Goal: Task Accomplishment & Management: Manage account settings

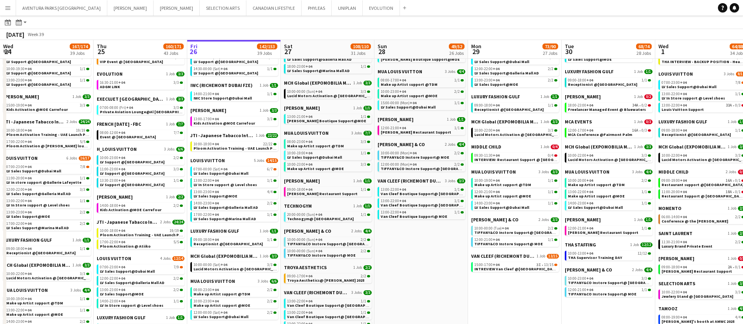
scroll to position [0, 253]
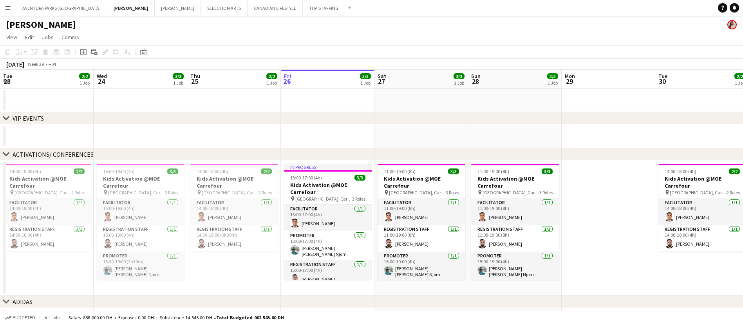
scroll to position [0, 172]
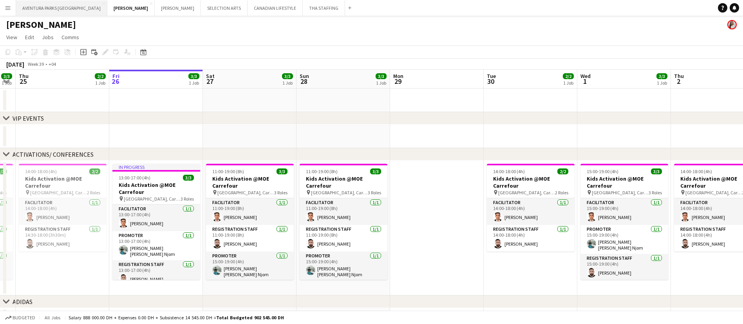
click at [46, 7] on button "AVENTURA PARKS DUBAI Close" at bounding box center [61, 7] width 91 height 15
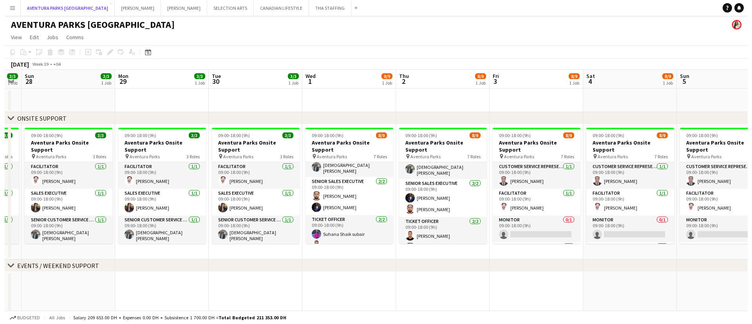
scroll to position [118, 0]
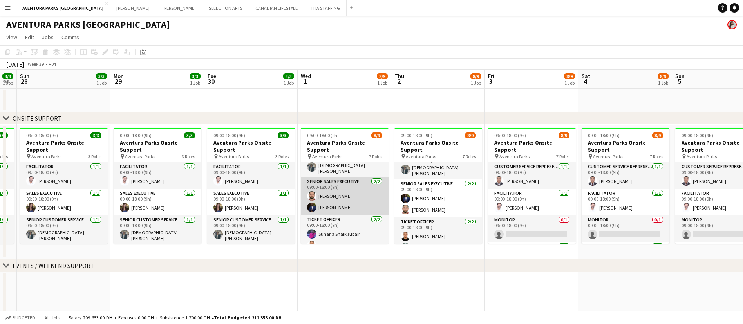
click at [343, 177] on app-card-role "Senior Sales Executive [DATE] 09:00-18:00 (9h) [PERSON_NAME] [PERSON_NAME]" at bounding box center [345, 196] width 88 height 38
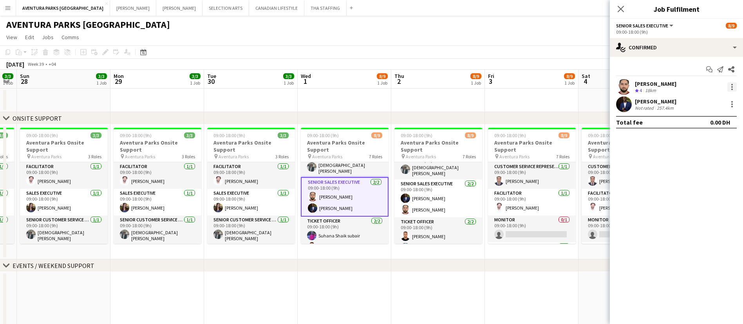
click at [732, 82] on div at bounding box center [731, 86] width 9 height 9
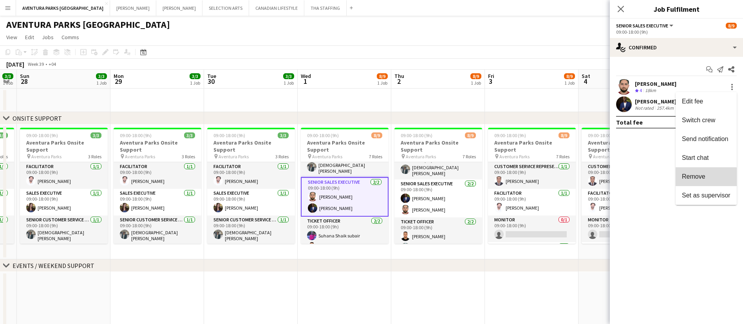
click at [700, 177] on span "Remove" at bounding box center [693, 176] width 23 height 7
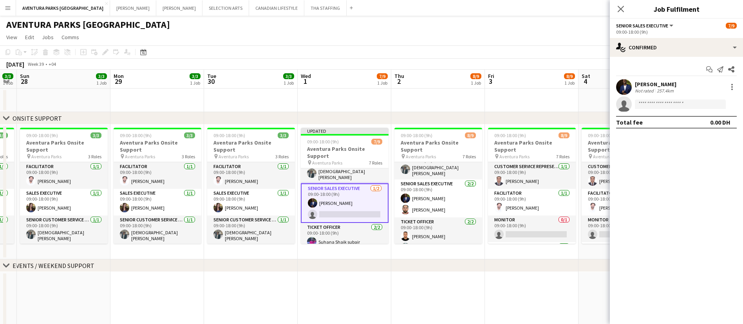
click at [561, 58] on app-toolbar "Copy Paste Paste Ctrl+V Paste with crew Ctrl+Shift+V Paste linked Job [GEOGRAPH…" at bounding box center [371, 51] width 743 height 13
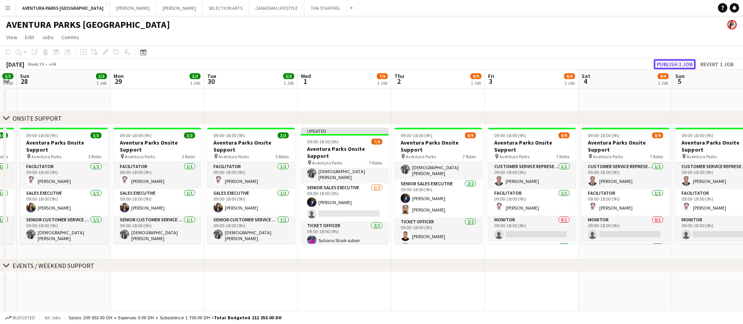
click at [674, 63] on button "Publish 1 job" at bounding box center [675, 64] width 42 height 10
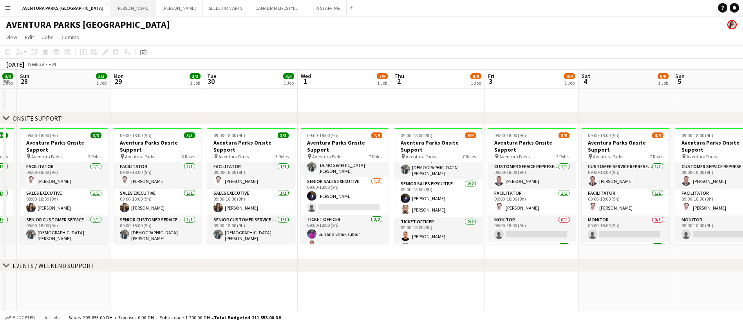
click at [110, 10] on button "[PERSON_NAME] Close" at bounding box center [133, 7] width 46 height 15
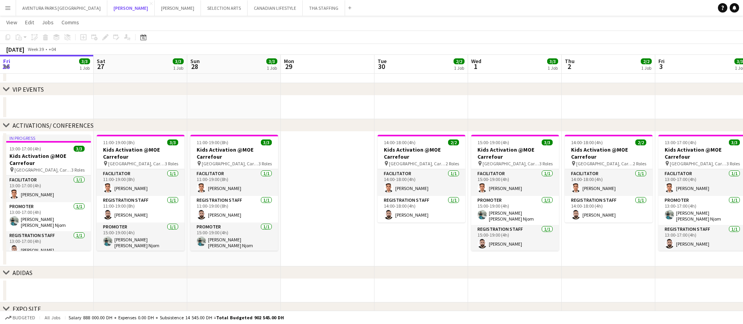
scroll to position [0, 239]
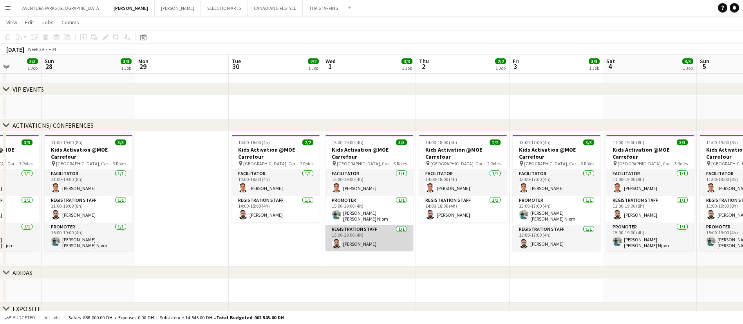
click at [361, 235] on app-card-role "Registration Staff [DATE] 15:00-19:00 (4h) [PERSON_NAME]" at bounding box center [369, 238] width 88 height 27
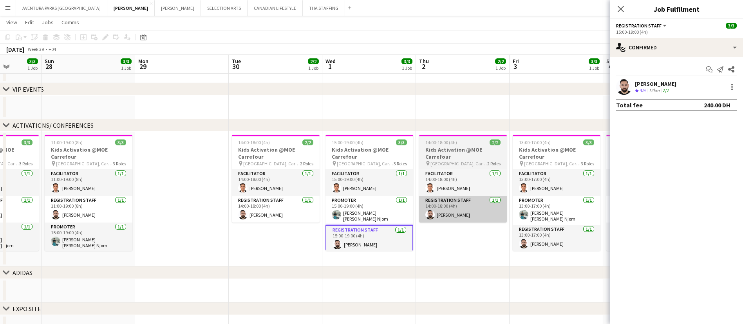
click at [463, 211] on app-card-role "Registration Staff [DATE] 14:00-18:00 (4h) [PERSON_NAME]" at bounding box center [463, 209] width 88 height 27
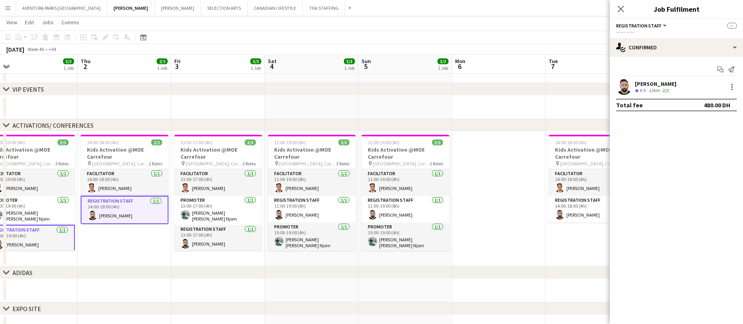
scroll to position [0, 271]
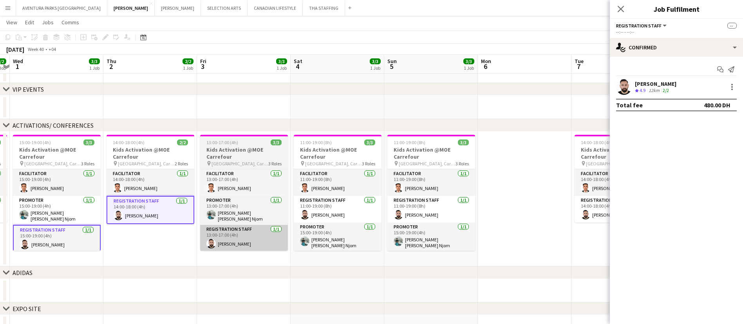
click at [251, 238] on app-card-role "Registration Staff [DATE] 13:00-17:00 (4h) [PERSON_NAME]" at bounding box center [244, 238] width 88 height 27
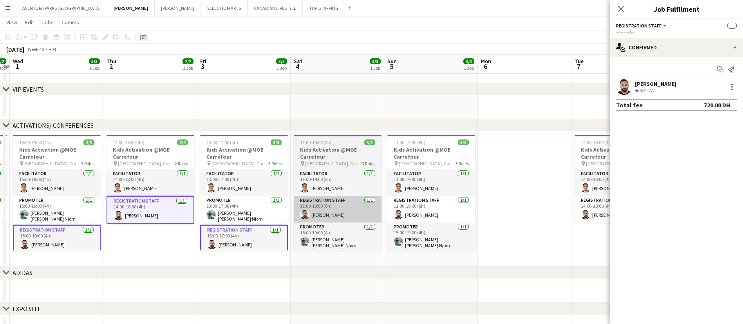
click at [344, 213] on app-card-role "Registration Staff [DATE] 11:00-19:00 (8h) [PERSON_NAME]" at bounding box center [338, 209] width 88 height 27
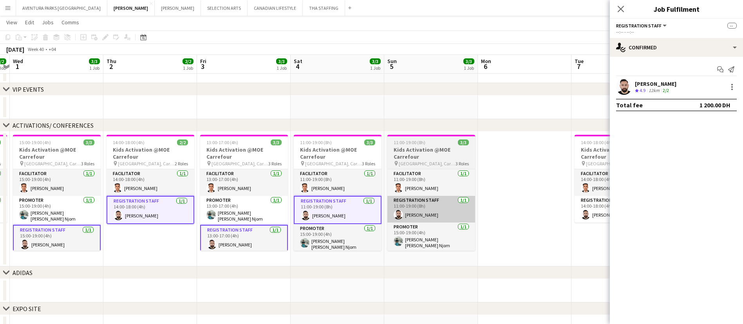
click at [439, 206] on app-card-role "Registration Staff [DATE] 11:00-19:00 (8h) [PERSON_NAME]" at bounding box center [431, 209] width 88 height 27
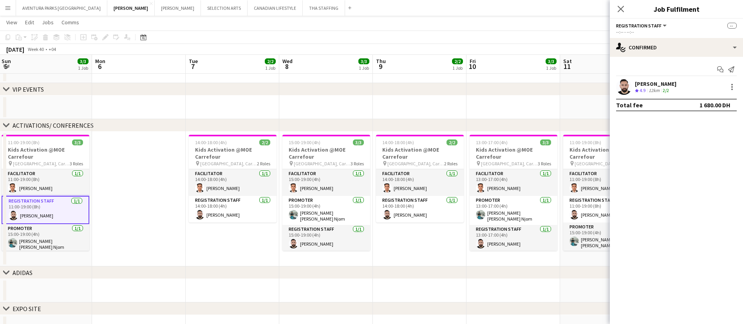
scroll to position [0, 224]
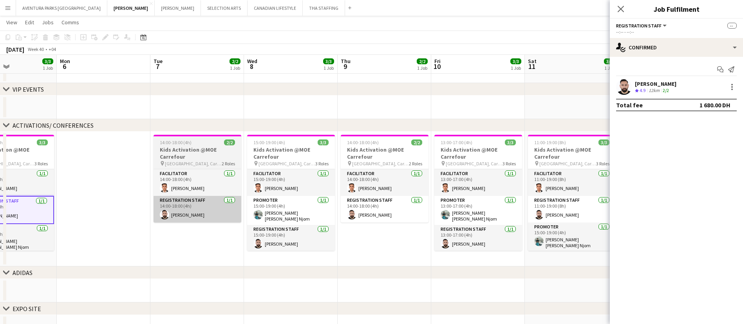
click at [204, 215] on app-card-role "Registration Staff [DATE] 14:00-18:00 (4h) [PERSON_NAME]" at bounding box center [198, 209] width 88 height 27
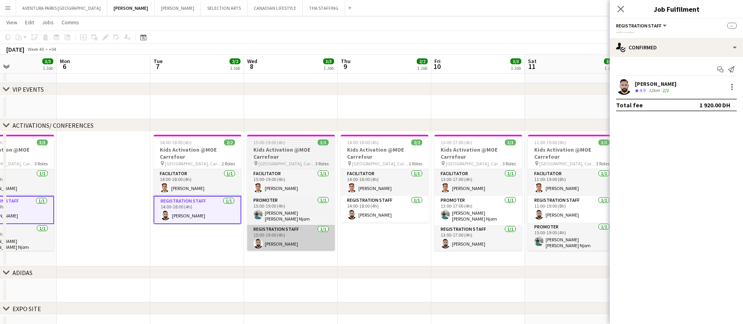
click at [298, 239] on app-card-role "Registration Staff [DATE] 15:00-19:00 (4h) [PERSON_NAME]" at bounding box center [291, 238] width 88 height 27
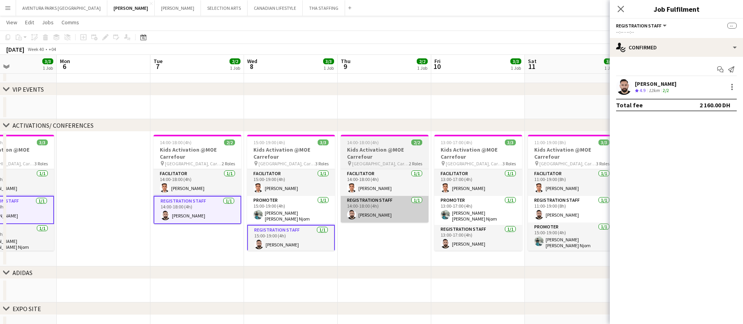
click at [396, 217] on app-card-role "Registration Staff [DATE] 14:00-18:00 (4h) [PERSON_NAME]" at bounding box center [385, 209] width 88 height 27
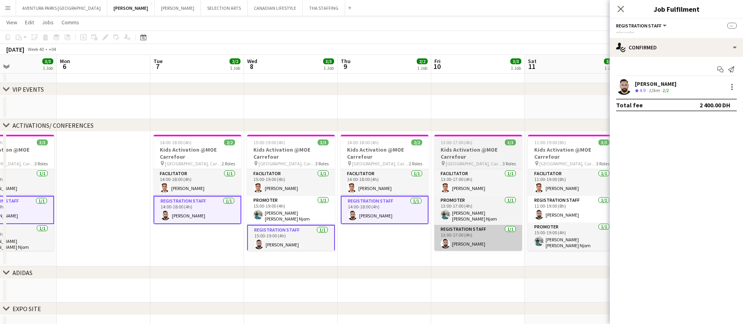
click at [481, 238] on app-card-role "Registration Staff [DATE] 13:00-17:00 (4h) [PERSON_NAME]" at bounding box center [478, 238] width 88 height 27
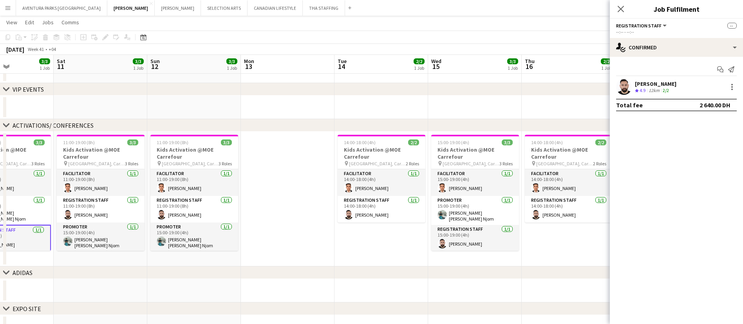
scroll to position [0, 227]
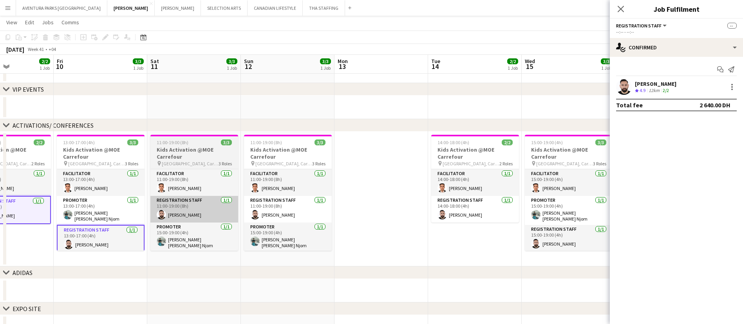
click at [206, 204] on app-card-role "Registration Staff [DATE] 11:00-19:00 (8h) [PERSON_NAME]" at bounding box center [194, 209] width 88 height 27
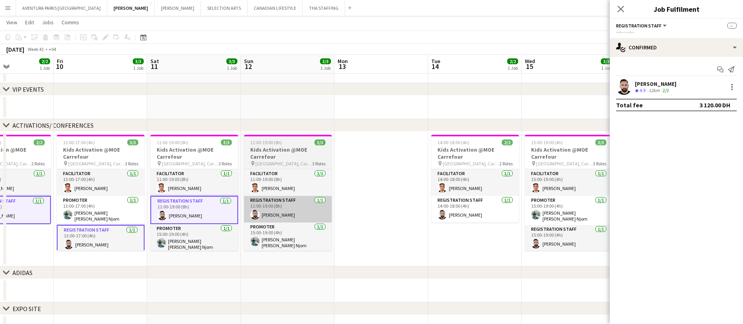
click at [302, 213] on app-card-role "Registration Staff [DATE] 11:00-19:00 (8h) [PERSON_NAME]" at bounding box center [288, 209] width 88 height 27
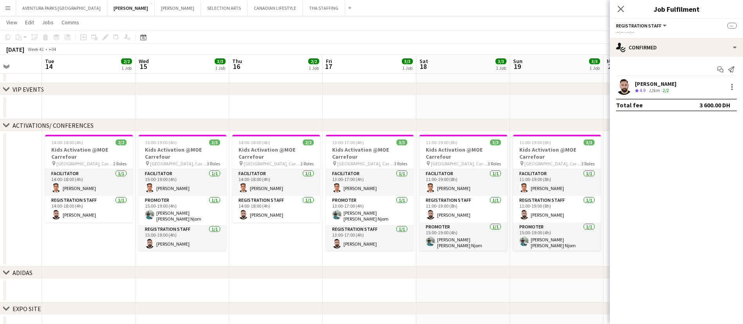
scroll to position [0, 239]
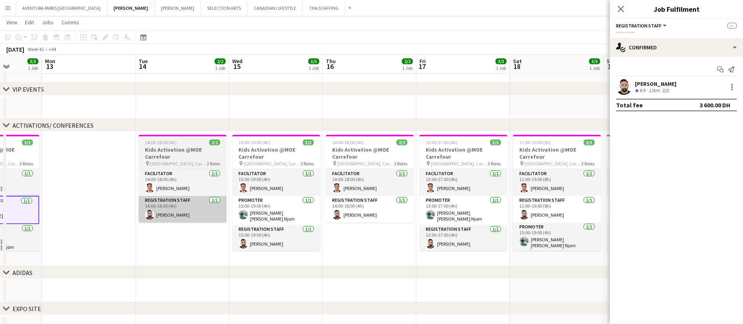
click at [187, 213] on app-card-role "Registration Staff [DATE] 14:00-18:00 (4h) [PERSON_NAME]" at bounding box center [183, 209] width 88 height 27
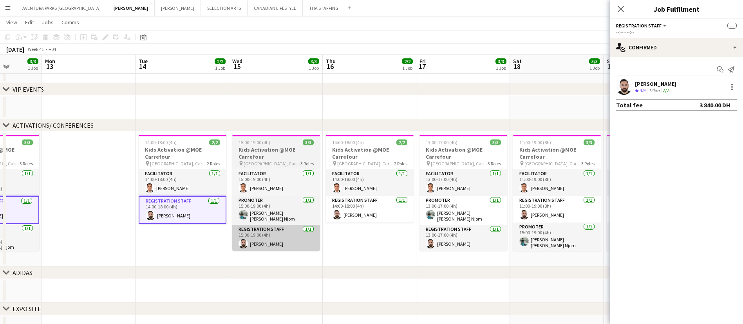
click at [284, 240] on app-card-role "Registration Staff [DATE] 15:00-19:00 (4h) [PERSON_NAME]" at bounding box center [276, 238] width 88 height 27
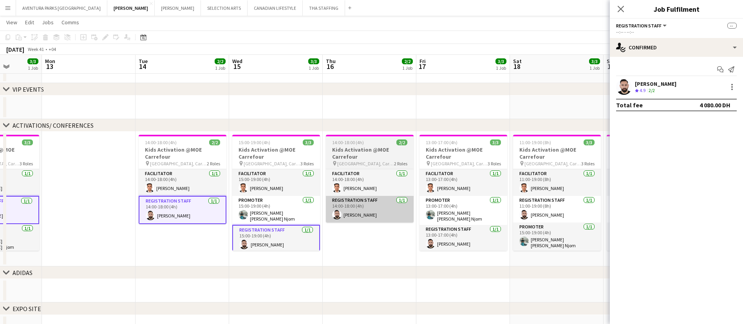
click at [374, 204] on app-card-role "Registration Staff [DATE] 14:00-18:00 (4h) [PERSON_NAME]" at bounding box center [370, 209] width 88 height 27
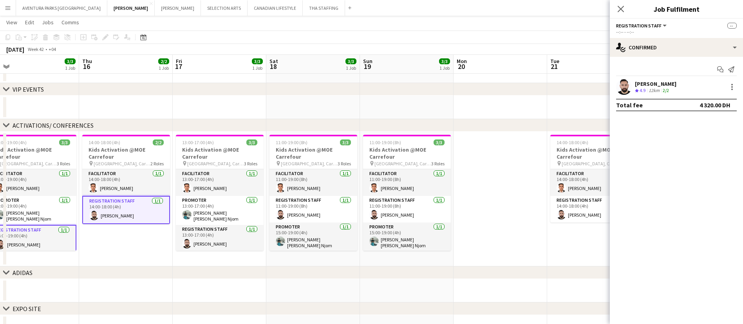
scroll to position [0, 295]
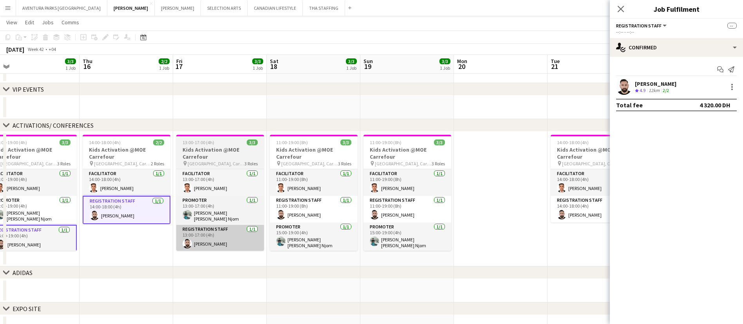
click at [224, 234] on app-card-role "Registration Staff [DATE] 13:00-17:00 (4h) [PERSON_NAME]" at bounding box center [220, 238] width 88 height 27
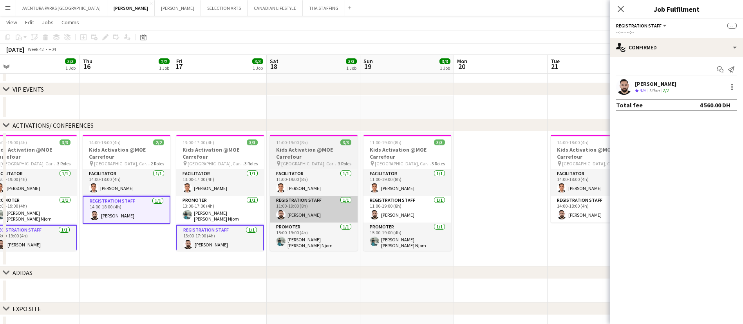
click at [321, 204] on app-card-role "Registration Staff [DATE] 11:00-19:00 (8h) [PERSON_NAME]" at bounding box center [314, 209] width 88 height 27
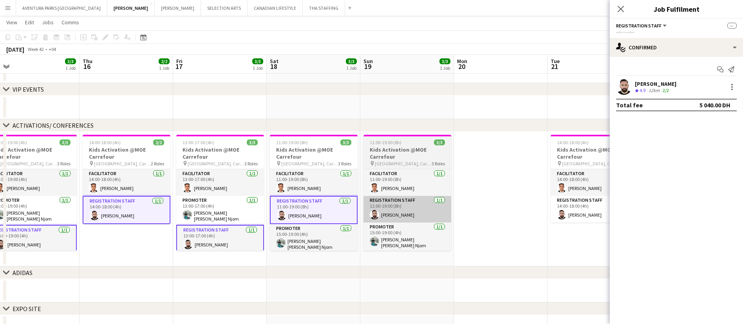
click at [411, 210] on app-card-role "Registration Staff [DATE] 11:00-19:00 (8h) [PERSON_NAME]" at bounding box center [407, 209] width 88 height 27
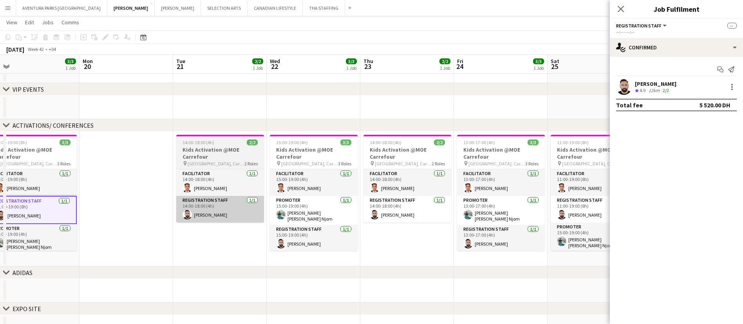
click at [226, 213] on app-card-role "Registration Staff [DATE] 14:00-18:00 (4h) [PERSON_NAME]" at bounding box center [220, 209] width 88 height 27
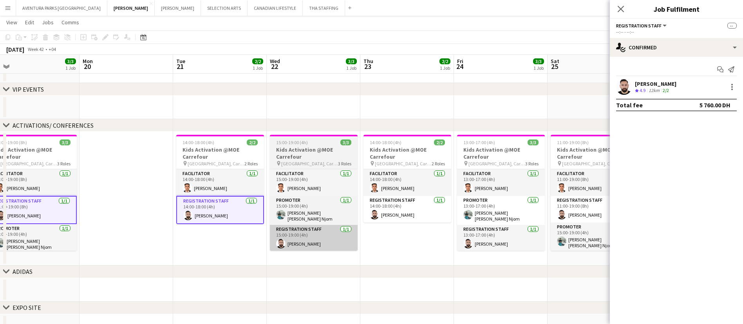
click at [312, 240] on app-card-role "Registration Staff [DATE] 15:00-19:00 (4h) [PERSON_NAME]" at bounding box center [314, 238] width 88 height 27
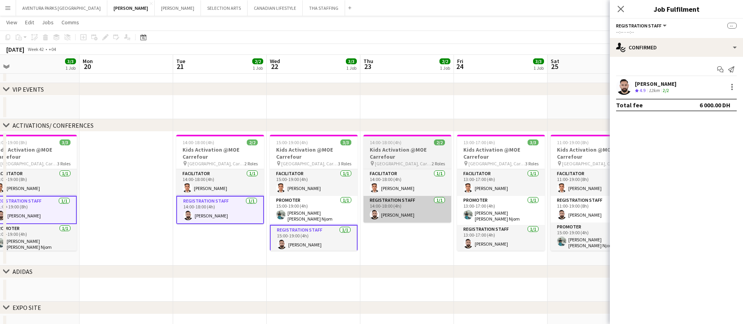
click at [425, 207] on app-card-role "Registration Staff [DATE] 14:00-18:00 (4h) [PERSON_NAME]" at bounding box center [407, 209] width 88 height 27
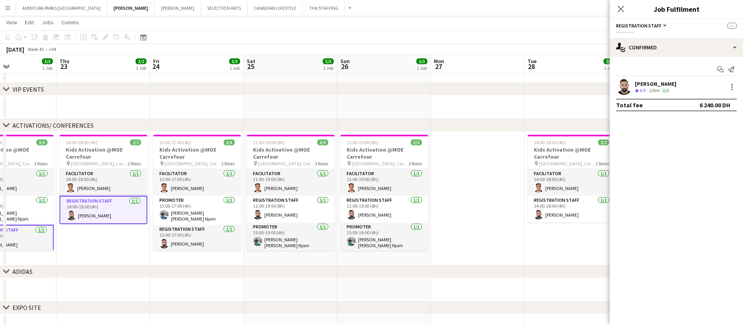
scroll to position [0, 232]
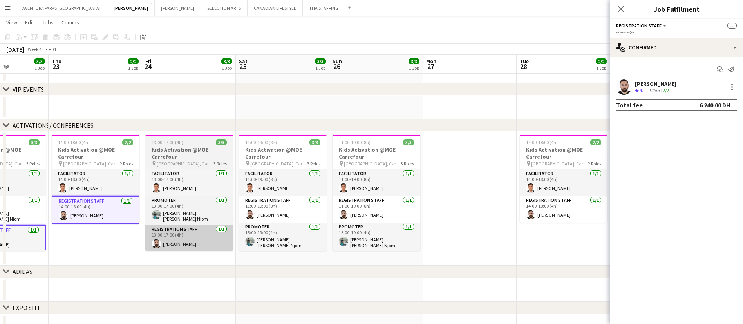
click at [193, 235] on app-card-role "Registration Staff [DATE] 13:00-17:00 (4h) [PERSON_NAME]" at bounding box center [189, 238] width 88 height 27
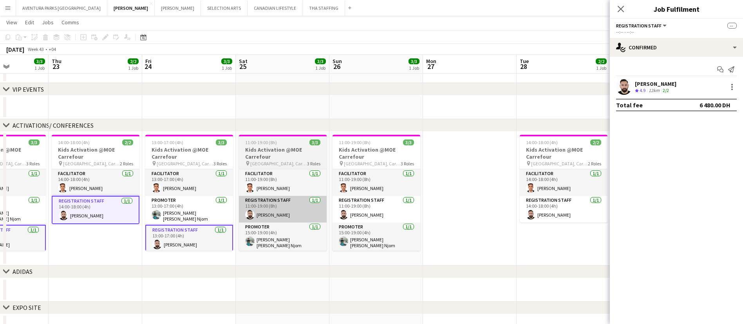
click at [296, 211] on app-card-role "Registration Staff [DATE] 11:00-19:00 (8h) [PERSON_NAME]" at bounding box center [283, 209] width 88 height 27
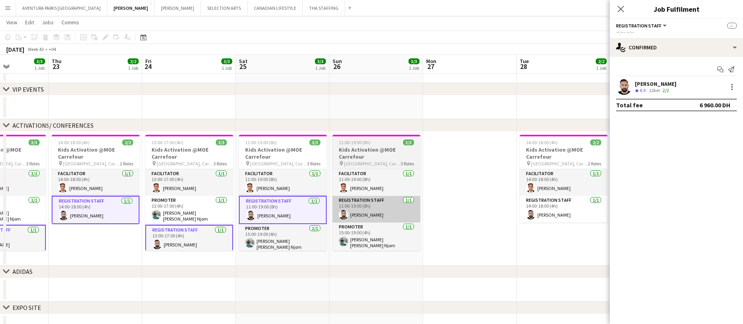
click at [380, 209] on app-card-role "Registration Staff [DATE] 11:00-19:00 (8h) [PERSON_NAME]" at bounding box center [377, 209] width 88 height 27
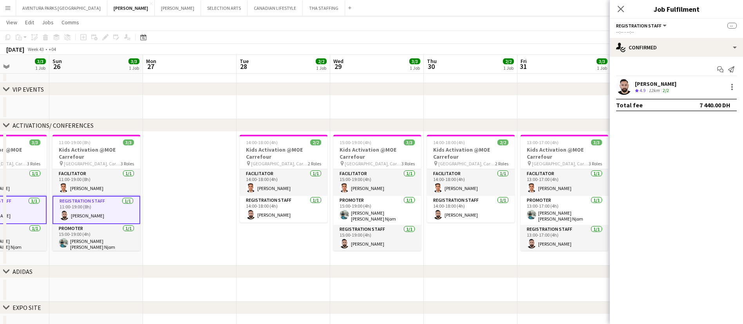
scroll to position [0, 286]
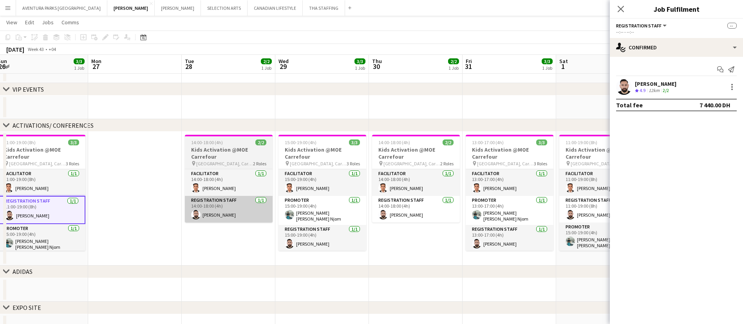
click at [242, 215] on app-card-role "Registration Staff [DATE] 14:00-18:00 (4h) [PERSON_NAME]" at bounding box center [229, 209] width 88 height 27
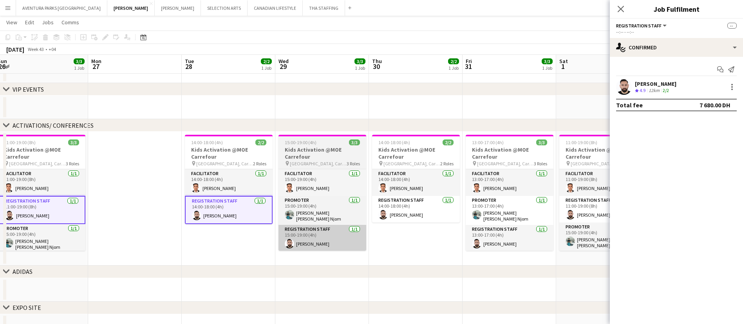
click at [316, 242] on app-card-role "Registration Staff [DATE] 15:00-19:00 (4h) [PERSON_NAME]" at bounding box center [322, 238] width 88 height 27
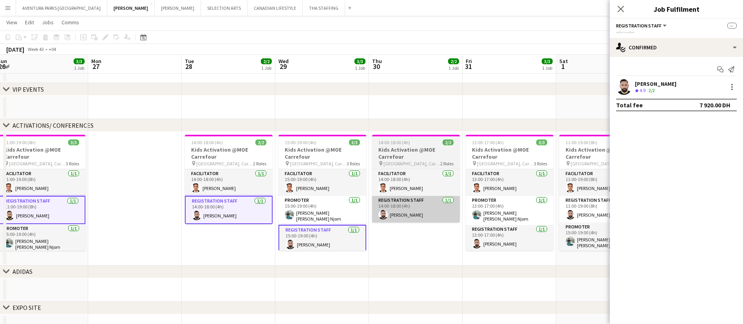
click at [416, 215] on app-card-role "Registration Staff [DATE] 14:00-18:00 (4h) [PERSON_NAME]" at bounding box center [416, 209] width 88 height 27
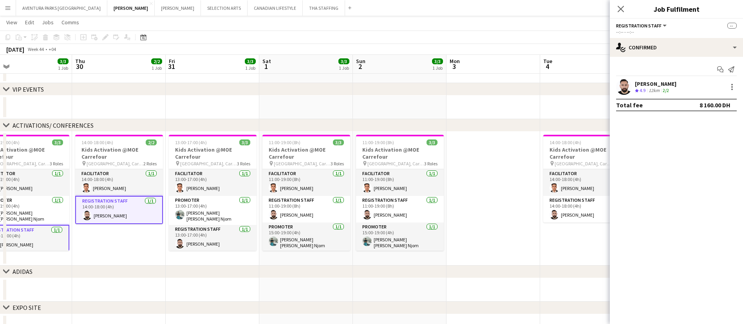
scroll to position [0, 216]
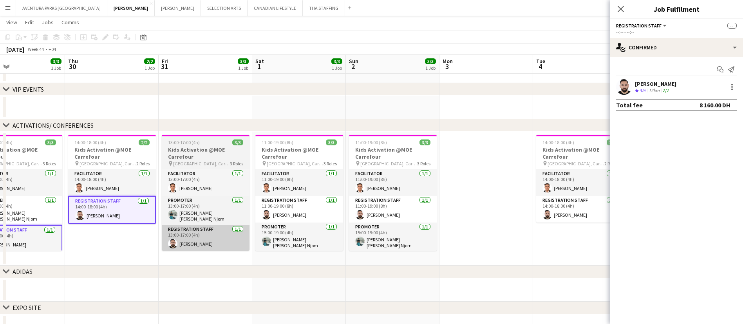
click at [207, 243] on app-card-role "Registration Staff [DATE] 13:00-17:00 (4h) [PERSON_NAME]" at bounding box center [206, 238] width 88 height 27
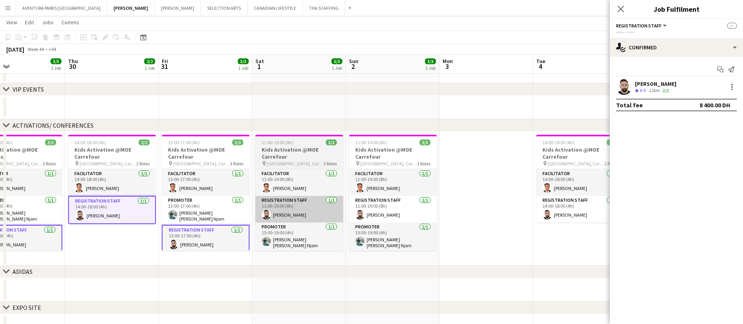
click at [313, 211] on app-card-role "Registration Staff [DATE] 11:00-19:00 (8h) [PERSON_NAME]" at bounding box center [299, 209] width 88 height 27
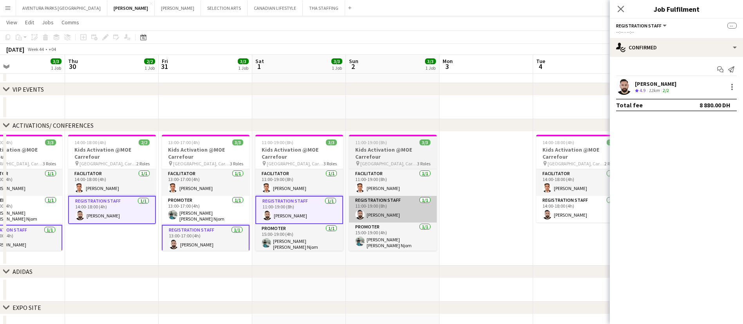
click at [405, 205] on app-card-role "Registration Staff [DATE] 11:00-19:00 (8h) [PERSON_NAME]" at bounding box center [393, 209] width 88 height 27
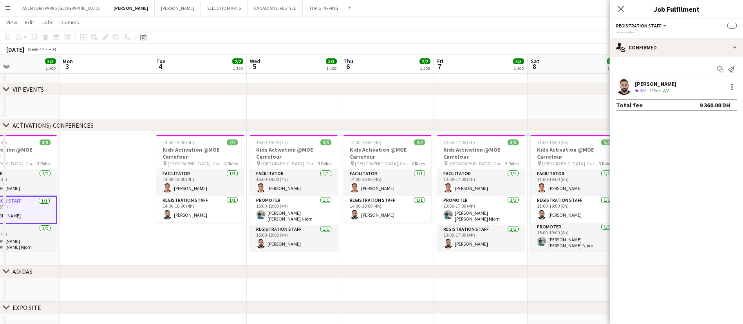
scroll to position [0, 315]
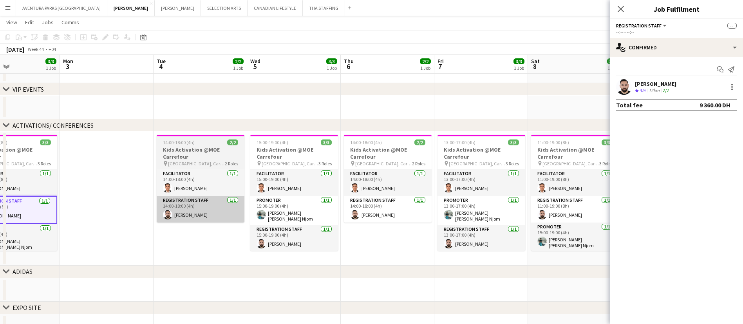
click at [209, 208] on app-card-role "Registration Staff [DATE] 14:00-18:00 (4h) [PERSON_NAME]" at bounding box center [201, 209] width 88 height 27
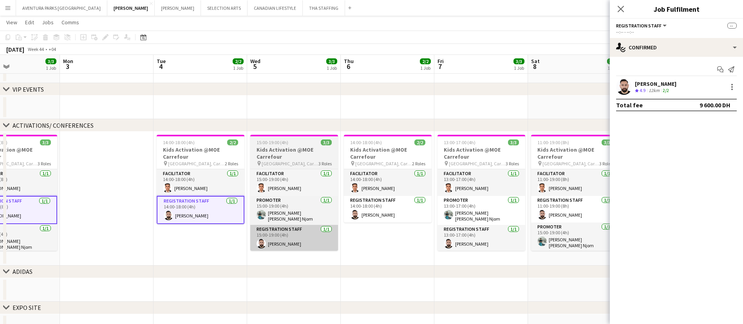
click at [298, 239] on app-card-role "Registration Staff [DATE] 15:00-19:00 (4h) [PERSON_NAME]" at bounding box center [294, 238] width 88 height 27
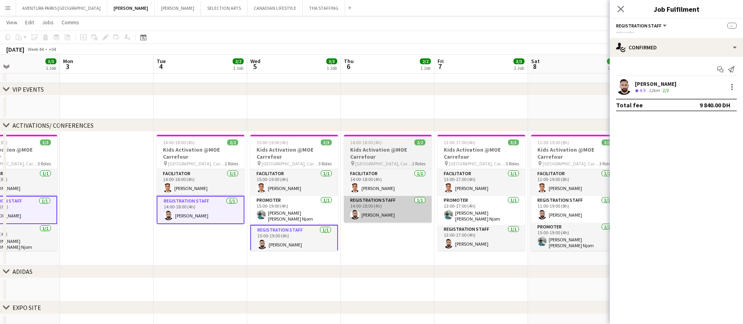
click at [384, 208] on app-card-role "Registration Staff [DATE] 14:00-18:00 (4h) [PERSON_NAME]" at bounding box center [388, 209] width 88 height 27
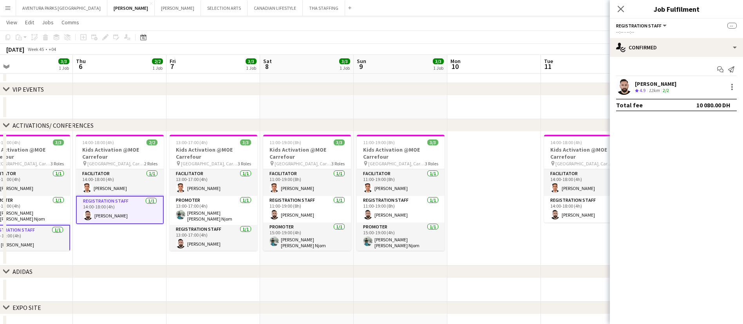
scroll to position [0, 301]
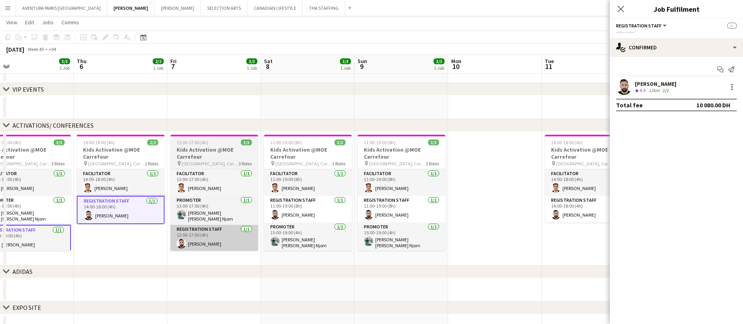
click at [211, 239] on app-card-role "Registration Staff [DATE] 13:00-17:00 (4h) [PERSON_NAME]" at bounding box center [214, 238] width 88 height 27
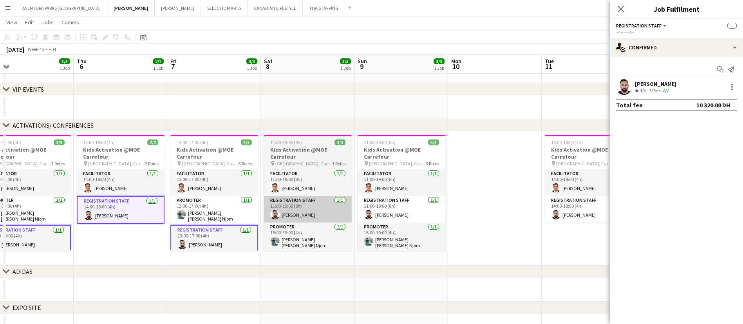
click at [318, 205] on app-card-role "Registration Staff [DATE] 11:00-19:00 (8h) [PERSON_NAME]" at bounding box center [308, 209] width 88 height 27
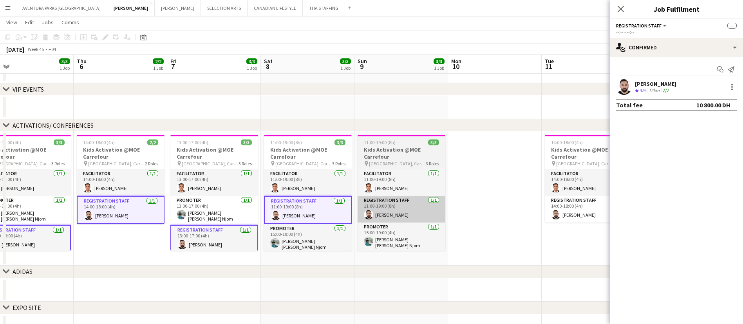
click at [420, 208] on app-card-role "Registration Staff [DATE] 11:00-19:00 (8h) [PERSON_NAME]" at bounding box center [402, 209] width 88 height 27
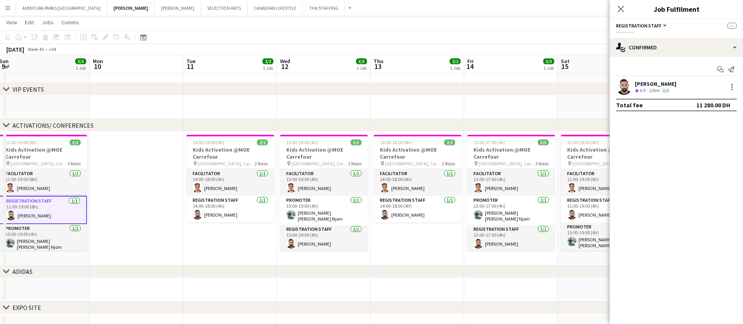
scroll to position [0, 287]
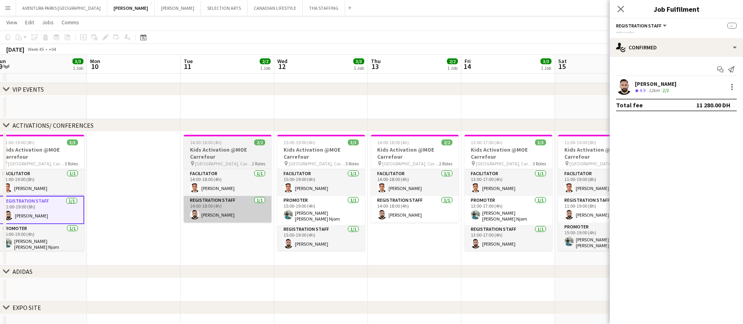
click at [240, 212] on app-card-role "Registration Staff [DATE] 14:00-18:00 (4h) [PERSON_NAME]" at bounding box center [228, 209] width 88 height 27
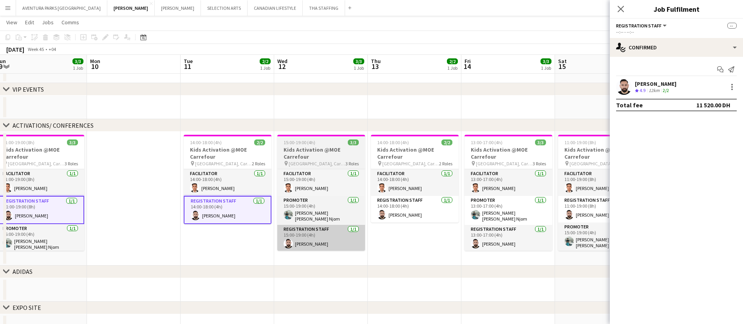
click at [329, 242] on app-card-role "Registration Staff [DATE] 15:00-19:00 (4h) [PERSON_NAME]" at bounding box center [321, 238] width 88 height 27
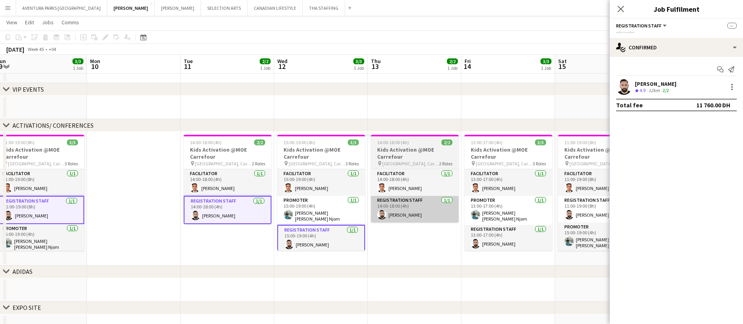
click at [429, 209] on app-card-role "Registration Staff [DATE] 14:00-18:00 (4h) [PERSON_NAME]" at bounding box center [415, 209] width 88 height 27
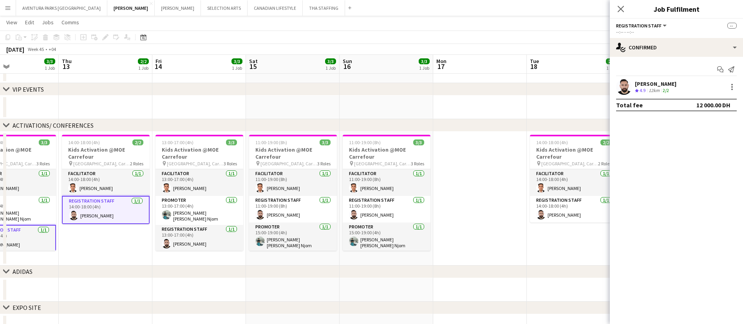
scroll to position [0, 307]
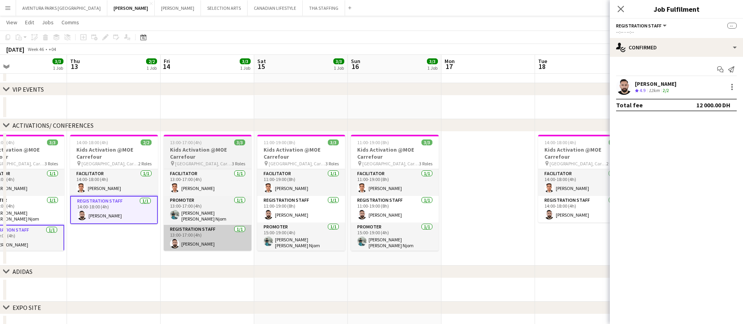
click at [208, 245] on app-card-role "Registration Staff [DATE] 13:00-17:00 (4h) [PERSON_NAME]" at bounding box center [208, 238] width 88 height 27
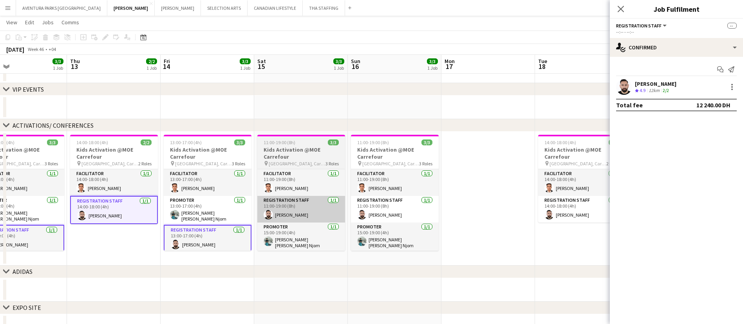
click at [321, 206] on app-card-role "Registration Staff [DATE] 11:00-19:00 (8h) [PERSON_NAME]" at bounding box center [301, 209] width 88 height 27
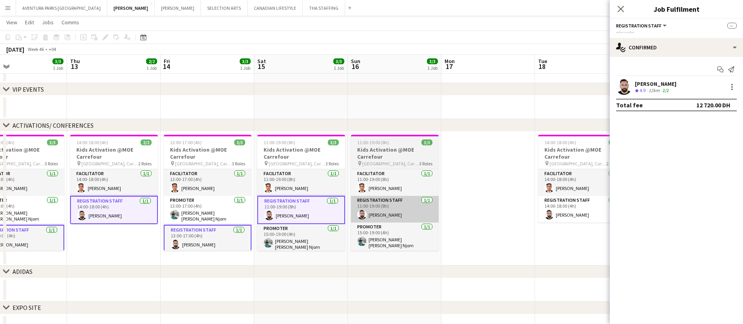
click at [405, 212] on app-card-role "Registration Staff [DATE] 11:00-19:00 (8h) [PERSON_NAME]" at bounding box center [395, 209] width 88 height 27
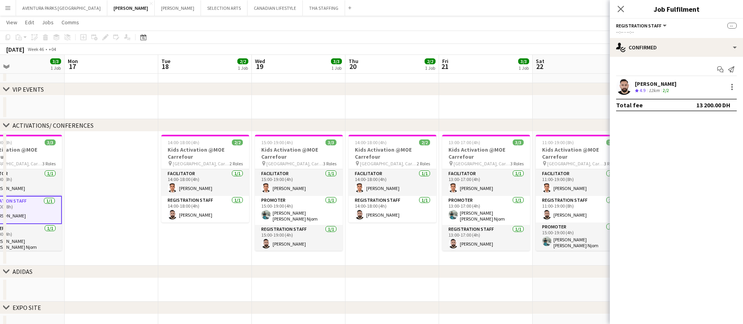
scroll to position [0, 311]
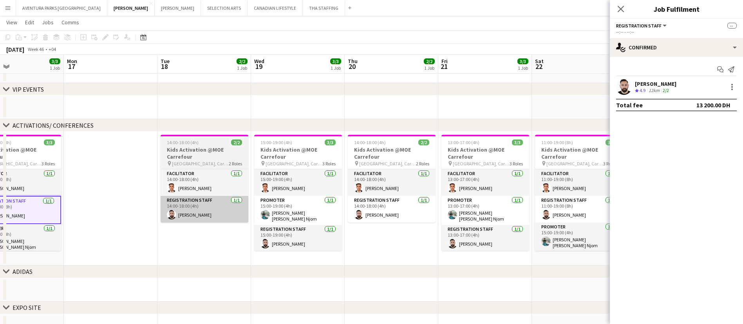
click at [206, 210] on app-card-role "Registration Staff [DATE] 14:00-18:00 (4h) [PERSON_NAME]" at bounding box center [205, 209] width 88 height 27
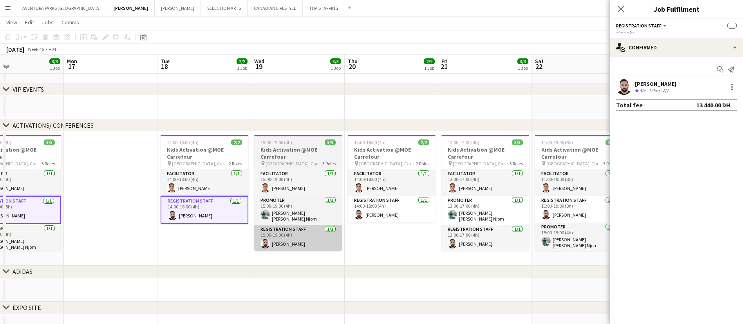
click at [290, 242] on app-card-role "Registration Staff [DATE] 15:00-19:00 (4h) [PERSON_NAME]" at bounding box center [298, 238] width 88 height 27
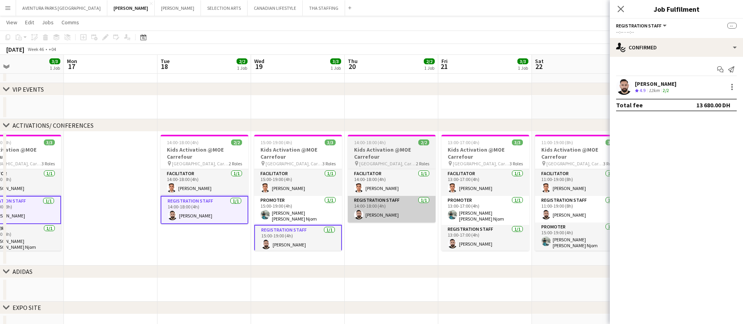
click at [402, 215] on app-card-role "Registration Staff [DATE] 14:00-18:00 (4h) [PERSON_NAME]" at bounding box center [392, 209] width 88 height 27
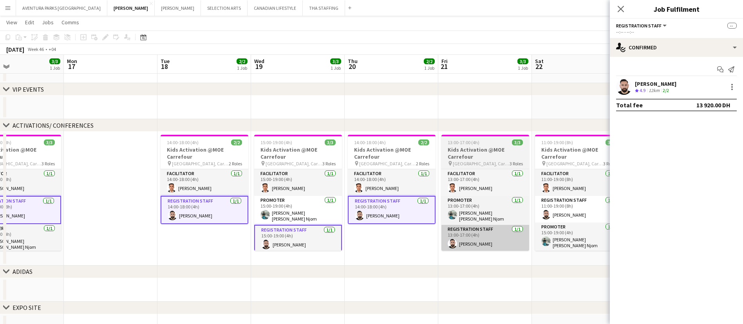
click at [470, 240] on app-card-role "Registration Staff [DATE] 13:00-17:00 (4h) [PERSON_NAME]" at bounding box center [485, 238] width 88 height 27
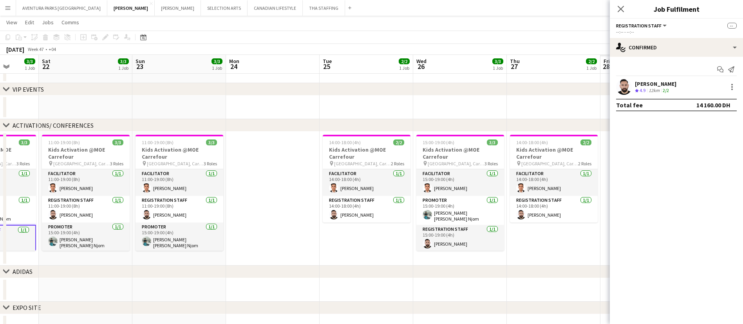
scroll to position [0, 246]
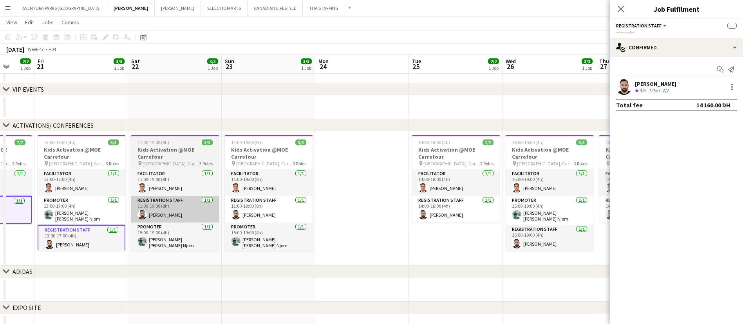
click at [185, 211] on app-card-role "Registration Staff [DATE] 11:00-19:00 (8h) [PERSON_NAME]" at bounding box center [175, 209] width 88 height 27
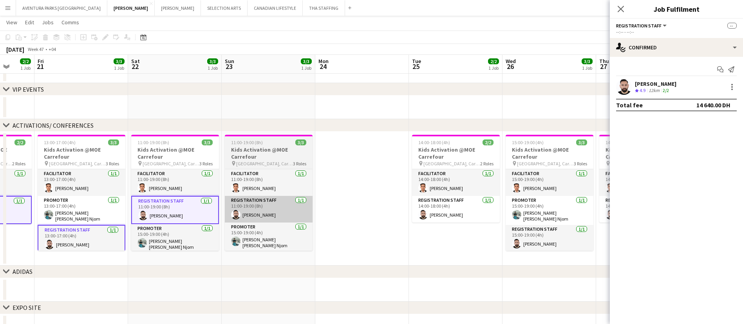
click at [271, 204] on app-card-role "Registration Staff [DATE] 11:00-19:00 (8h) [PERSON_NAME]" at bounding box center [269, 209] width 88 height 27
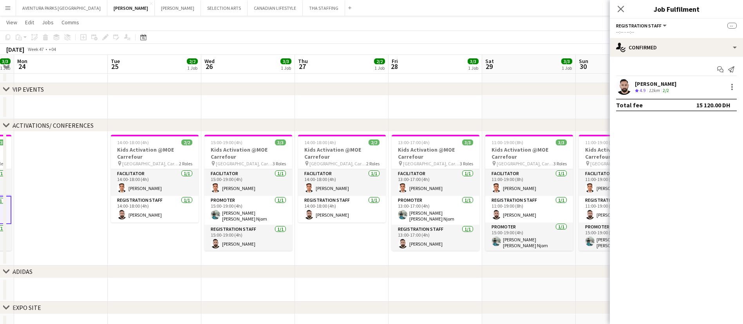
scroll to position [0, 313]
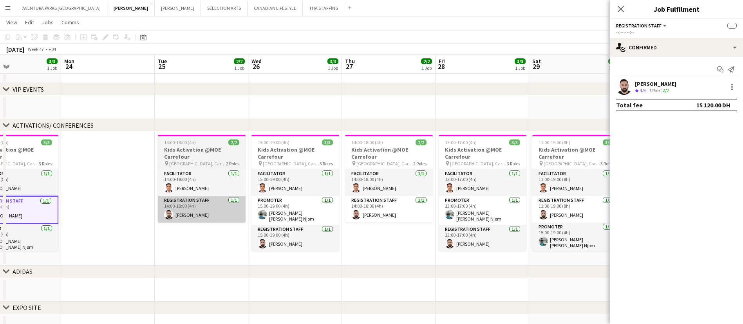
click at [197, 209] on app-card-role "Registration Staff [DATE] 14:00-18:00 (4h) [PERSON_NAME]" at bounding box center [202, 209] width 88 height 27
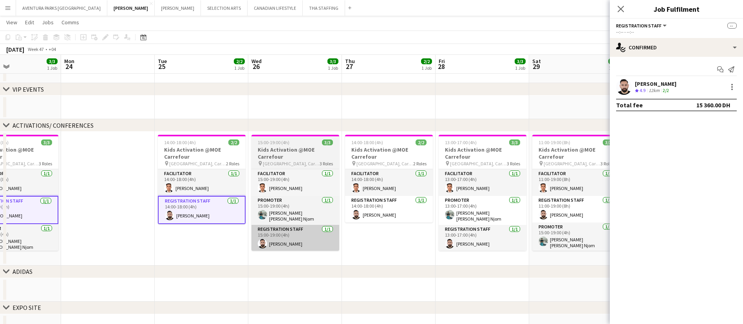
click at [305, 242] on app-card-role "Registration Staff [DATE] 15:00-19:00 (4h) [PERSON_NAME]" at bounding box center [295, 238] width 88 height 27
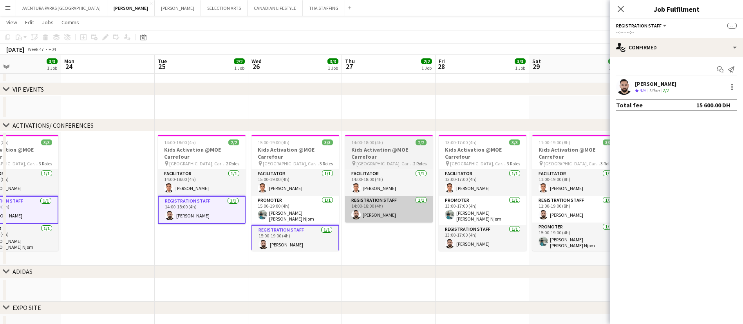
click at [380, 210] on app-card-role "Registration Staff [DATE] 14:00-18:00 (4h) [PERSON_NAME]" at bounding box center [389, 209] width 88 height 27
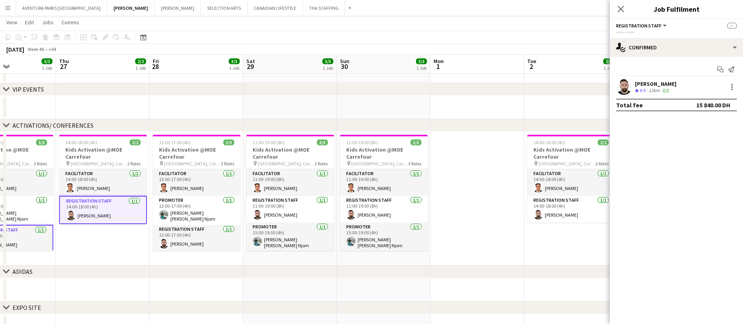
scroll to position [0, 242]
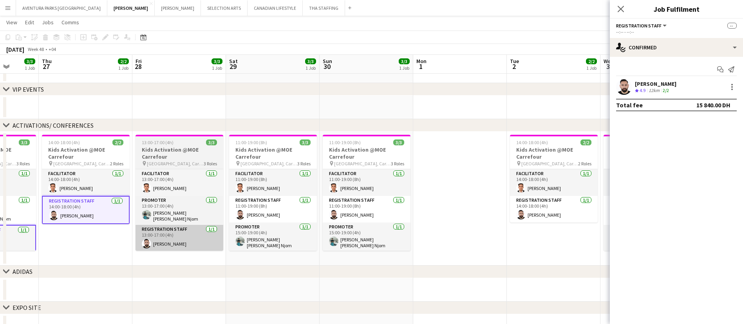
click at [195, 237] on app-card-role "Registration Staff [DATE] 13:00-17:00 (4h) [PERSON_NAME]" at bounding box center [180, 238] width 88 height 27
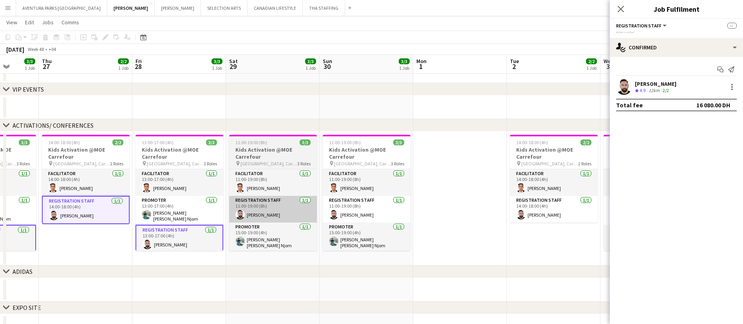
click at [283, 207] on app-card-role "Registration Staff [DATE] 11:00-19:00 (8h) [PERSON_NAME]" at bounding box center [273, 209] width 88 height 27
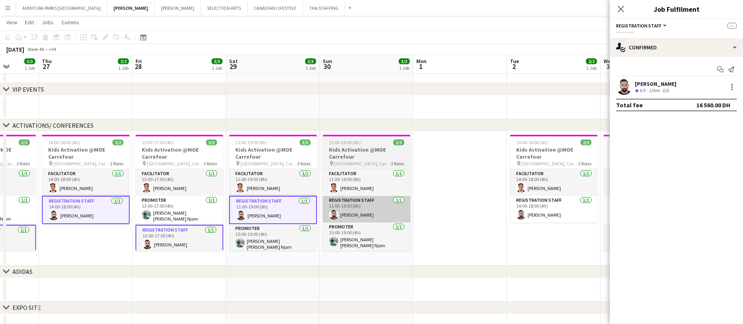
click at [362, 210] on app-card-role "Registration Staff [DATE] 11:00-19:00 (8h) [PERSON_NAME]" at bounding box center [367, 209] width 88 height 27
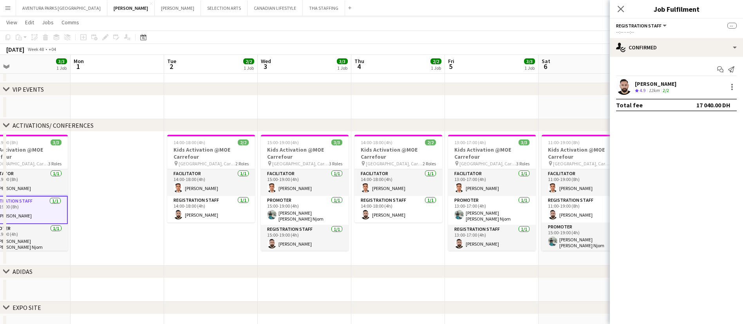
scroll to position [0, 233]
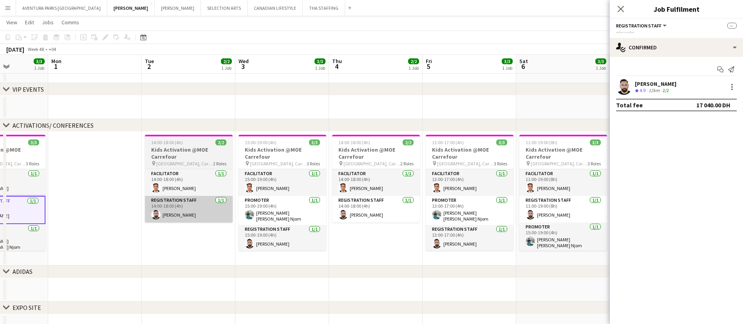
click at [197, 213] on app-card-role "Registration Staff [DATE] 14:00-18:00 (4h) [PERSON_NAME]" at bounding box center [189, 209] width 88 height 27
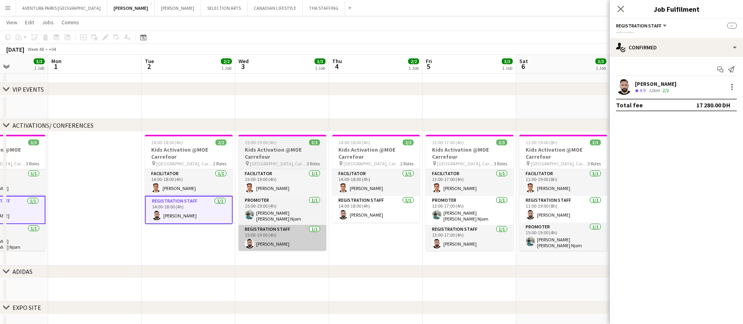
click at [290, 239] on app-card-role "Registration Staff [DATE] 15:00-19:00 (4h) [PERSON_NAME]" at bounding box center [283, 238] width 88 height 27
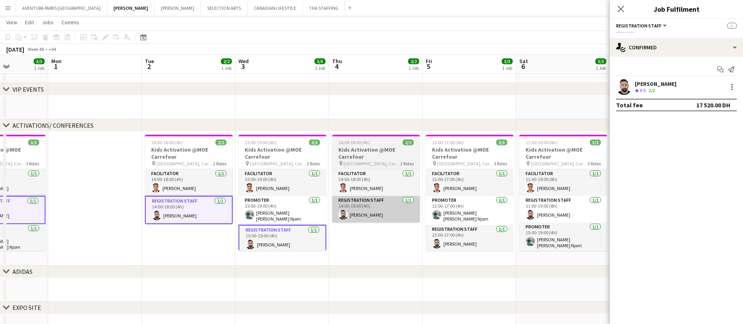
click at [372, 213] on app-card-role "Registration Staff [DATE] 14:00-18:00 (4h) [PERSON_NAME]" at bounding box center [376, 209] width 88 height 27
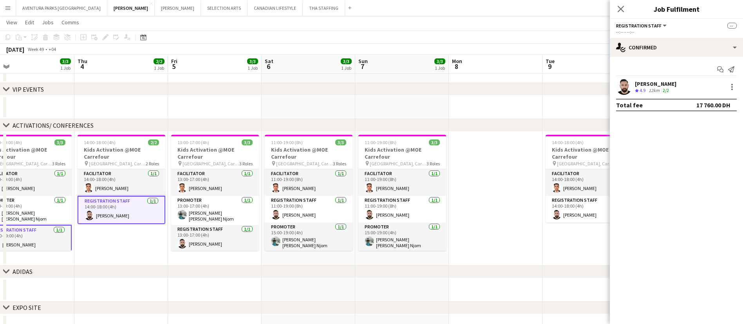
scroll to position [0, 300]
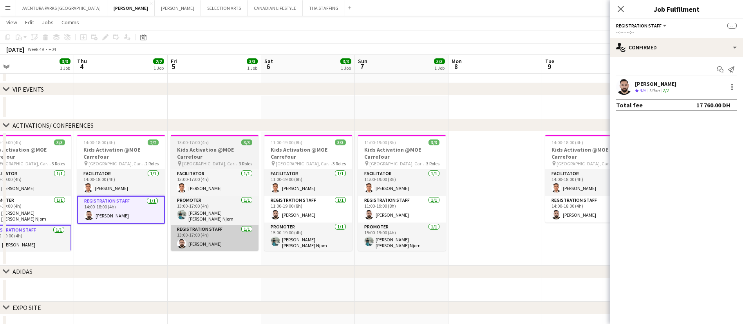
click at [213, 241] on app-card-role "Registration Staff [DATE] 13:00-17:00 (4h) [PERSON_NAME]" at bounding box center [215, 238] width 88 height 27
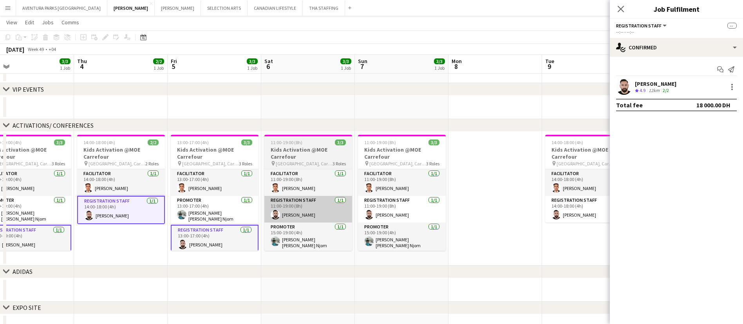
click at [324, 206] on app-card-role "Registration Staff [DATE] 11:00-19:00 (8h) [PERSON_NAME]" at bounding box center [308, 209] width 88 height 27
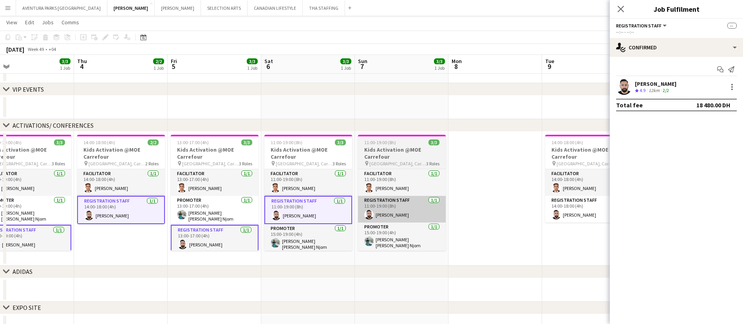
click at [403, 211] on app-card-role "Registration Staff [DATE] 11:00-19:00 (8h) [PERSON_NAME]" at bounding box center [402, 209] width 88 height 27
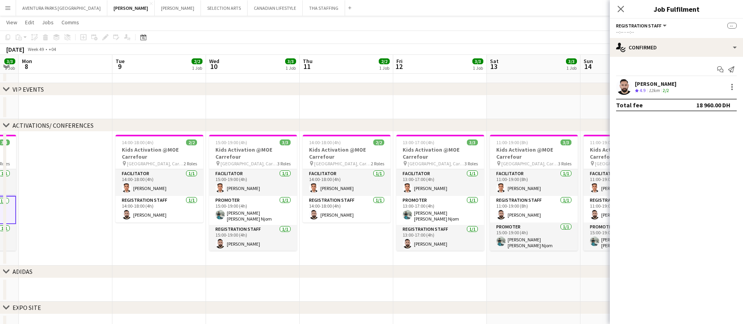
scroll to position [0, 267]
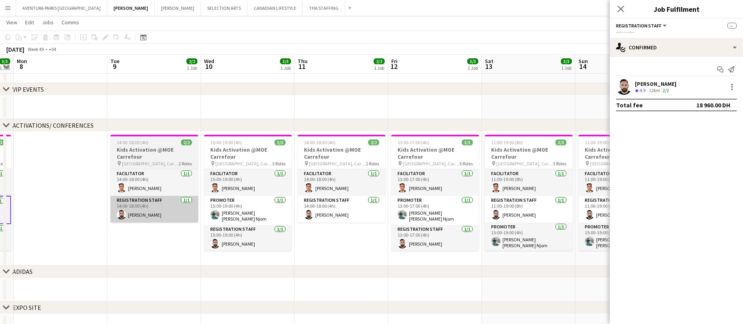
click at [158, 215] on app-card-role "Registration Staff [DATE] 14:00-18:00 (4h) [PERSON_NAME]" at bounding box center [154, 209] width 88 height 27
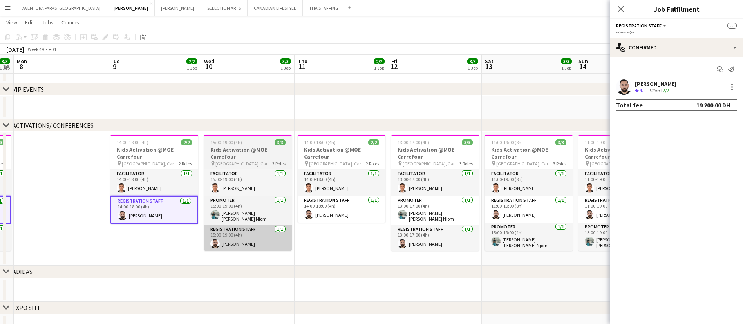
click at [252, 244] on app-card-role "Registration Staff [DATE] 15:00-19:00 (4h) [PERSON_NAME]" at bounding box center [248, 238] width 88 height 27
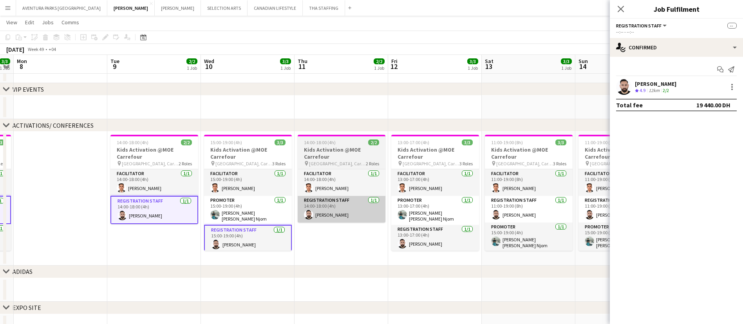
click at [349, 212] on app-card-role "Registration Staff [DATE] 14:00-18:00 (4h) [PERSON_NAME]" at bounding box center [342, 209] width 88 height 27
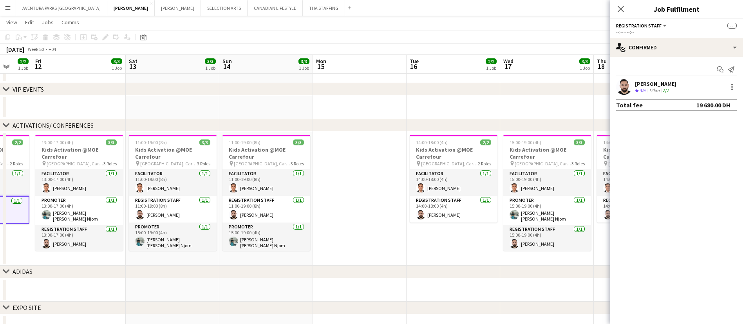
scroll to position [0, 312]
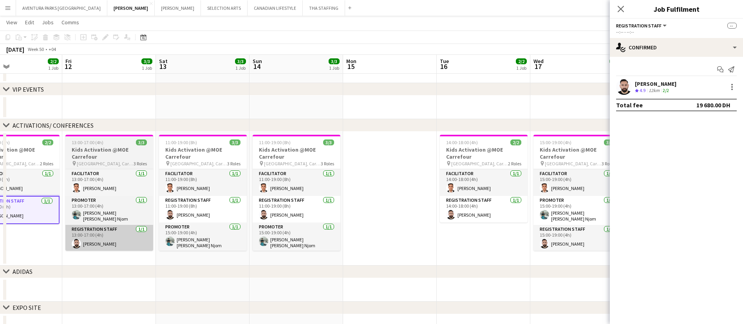
click at [99, 241] on app-card-role "Registration Staff [DATE] 13:00-17:00 (4h) [PERSON_NAME]" at bounding box center [109, 238] width 88 height 27
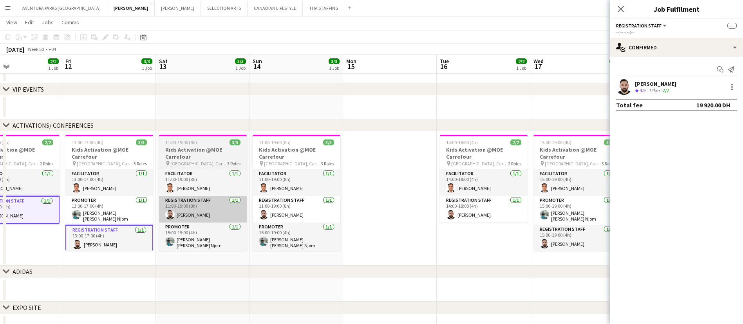
click at [212, 205] on app-card-role "Registration Staff [DATE] 11:00-19:00 (8h) [PERSON_NAME]" at bounding box center [203, 209] width 88 height 27
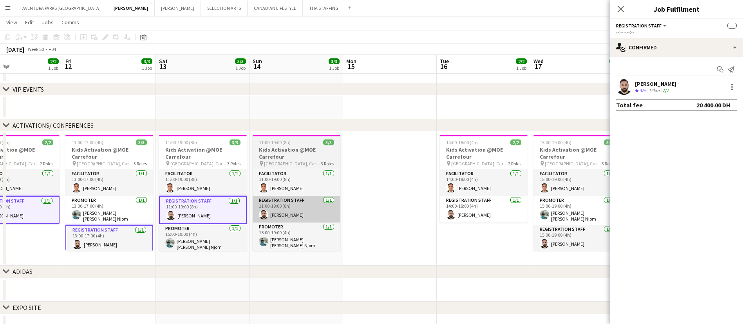
click at [299, 205] on app-card-role "Registration Staff [DATE] 11:00-19:00 (8h) [PERSON_NAME]" at bounding box center [297, 209] width 88 height 27
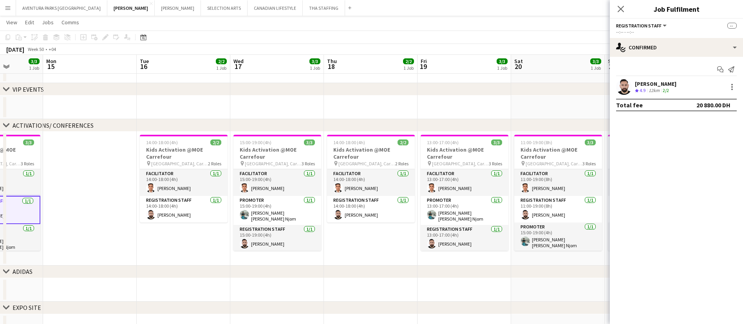
scroll to position [0, 244]
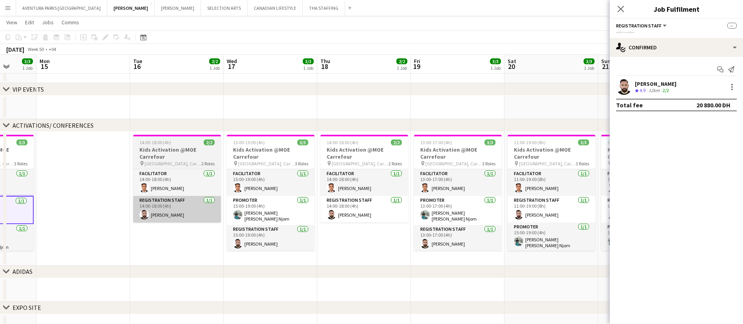
click at [180, 213] on app-card-role "Registration Staff [DATE] 14:00-18:00 (4h) [PERSON_NAME]" at bounding box center [177, 209] width 88 height 27
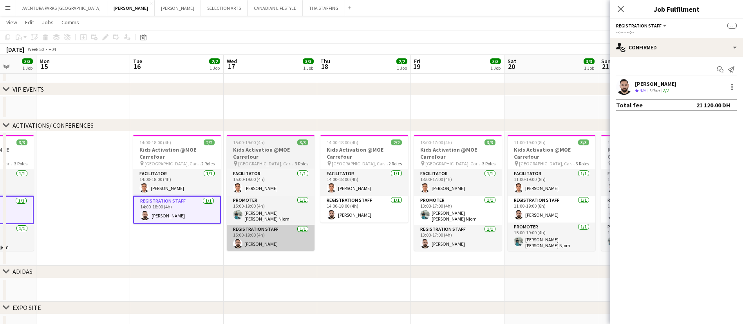
click at [274, 235] on app-card-role "Registration Staff [DATE] 15:00-19:00 (4h) [PERSON_NAME]" at bounding box center [271, 238] width 88 height 27
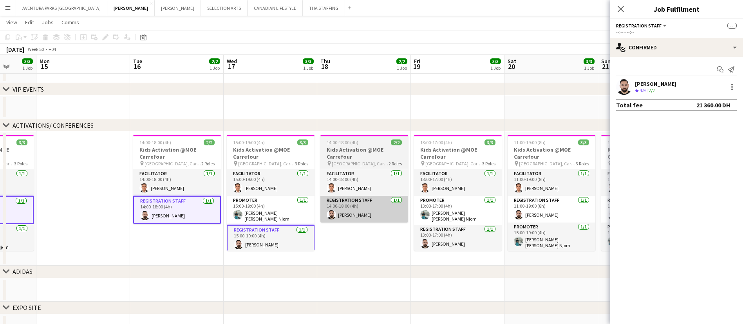
click at [358, 208] on app-card-role "Registration Staff [DATE] 14:00-18:00 (4h) [PERSON_NAME]" at bounding box center [364, 209] width 88 height 27
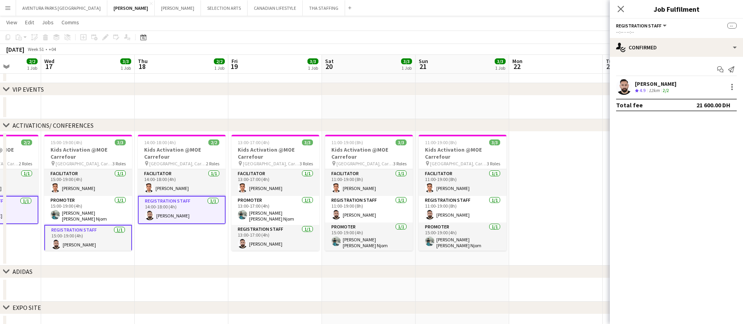
scroll to position [0, 223]
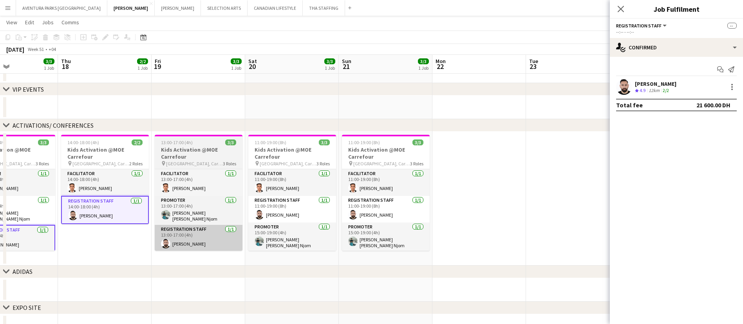
click at [194, 237] on app-card-role "Registration Staff [DATE] 13:00-17:00 (4h) [PERSON_NAME]" at bounding box center [199, 238] width 88 height 27
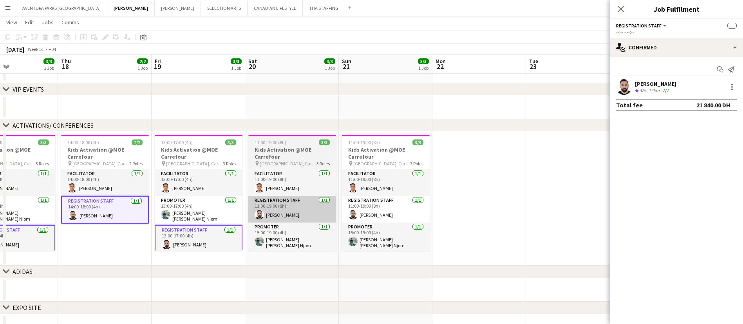
click at [287, 204] on app-card-role "Registration Staff [DATE] 11:00-19:00 (8h) [PERSON_NAME]" at bounding box center [292, 209] width 88 height 27
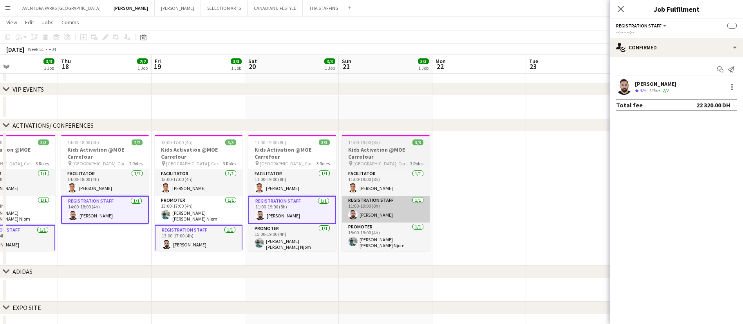
click at [389, 210] on app-card-role "Registration Staff [DATE] 11:00-19:00 (8h) [PERSON_NAME]" at bounding box center [386, 209] width 88 height 27
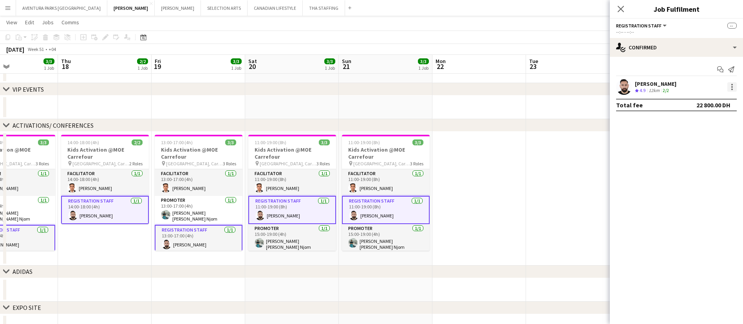
click at [733, 90] on div at bounding box center [731, 86] width 9 height 9
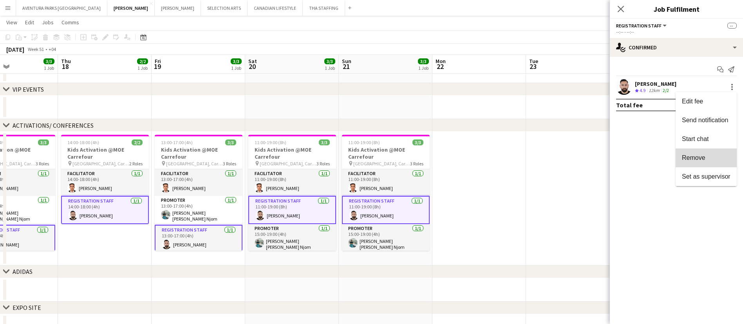
click at [701, 157] on span "Remove" at bounding box center [693, 157] width 23 height 7
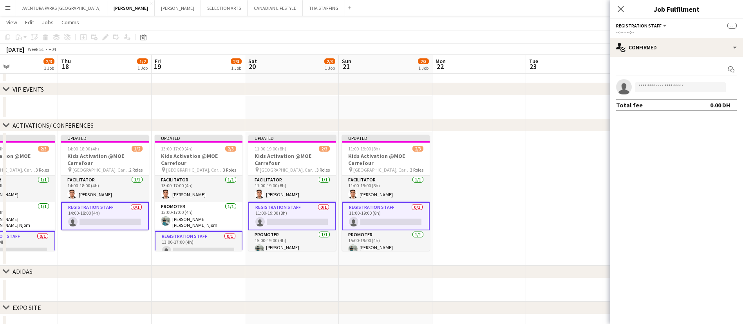
click at [502, 168] on app-date-cell at bounding box center [479, 199] width 94 height 134
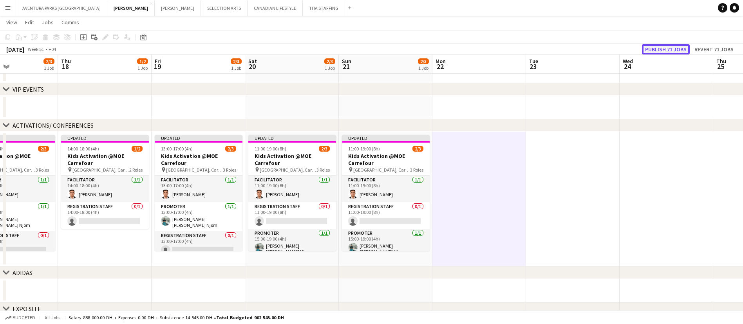
click at [668, 51] on button "Publish 71 jobs" at bounding box center [666, 49] width 48 height 10
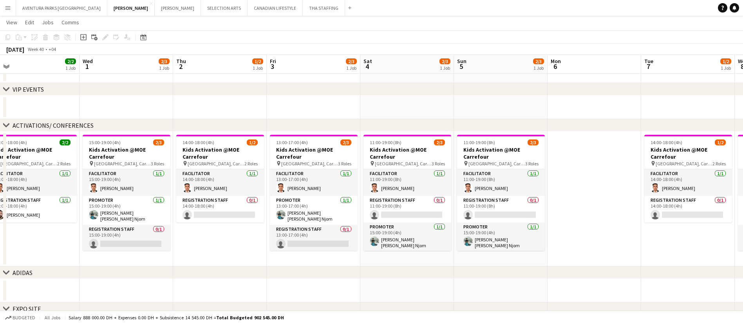
scroll to position [0, 206]
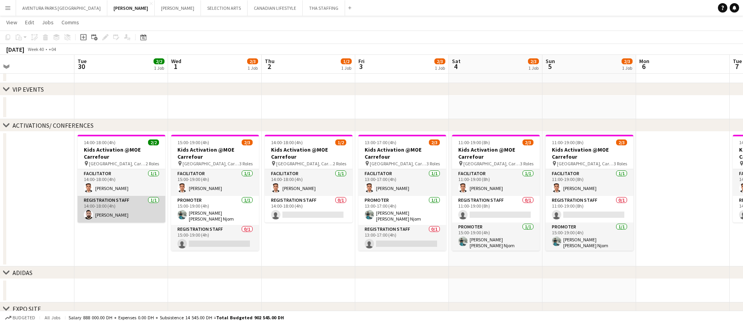
click at [110, 203] on app-card-role "Registration Staff [DATE] 14:00-18:00 (4h) [PERSON_NAME]" at bounding box center [122, 209] width 88 height 27
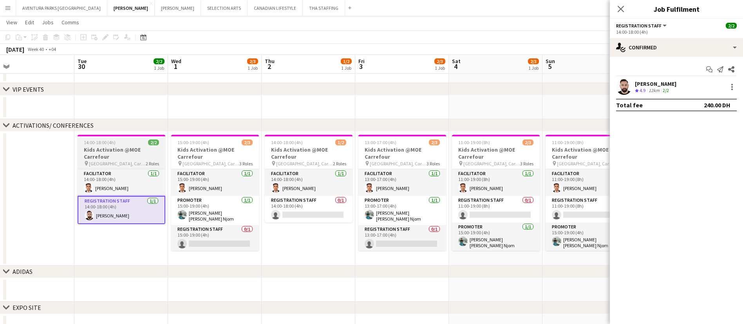
click at [114, 145] on span "14:00-18:00 (4h)" at bounding box center [100, 142] width 32 height 6
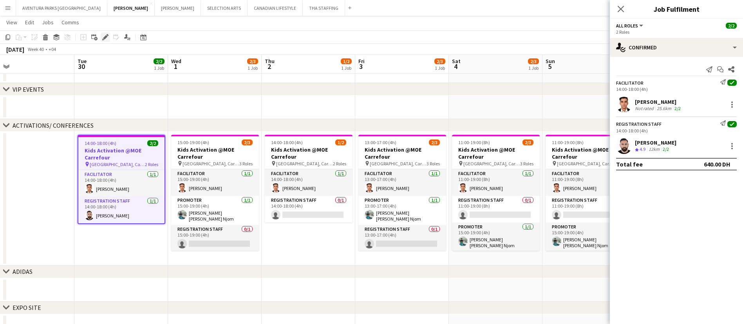
click at [106, 39] on icon "Edit" at bounding box center [105, 37] width 6 height 6
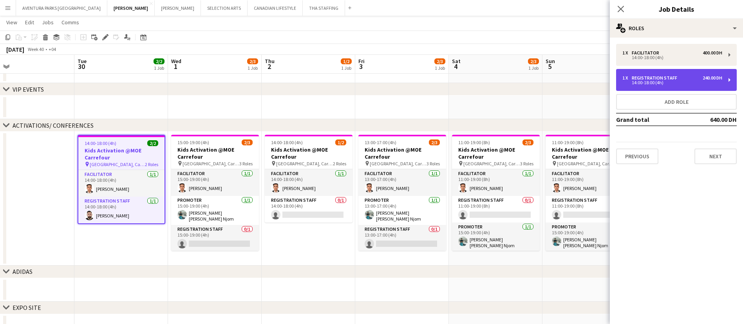
click at [665, 74] on div "1 x Registration Staff 240.00 DH 14:00-18:00 (4h)" at bounding box center [676, 80] width 121 height 22
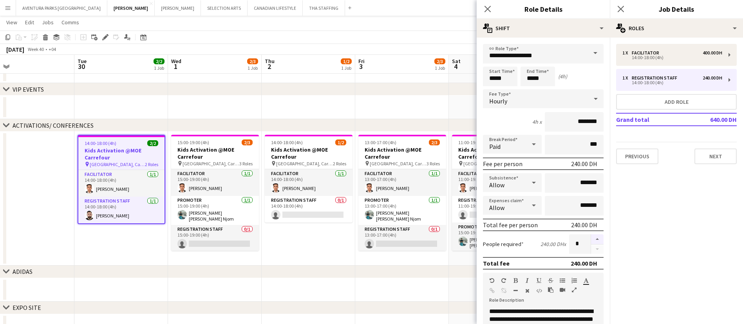
click at [591, 237] on button "button" at bounding box center [597, 239] width 13 height 10
type input "*"
click at [456, 98] on app-date-cell at bounding box center [496, 107] width 94 height 23
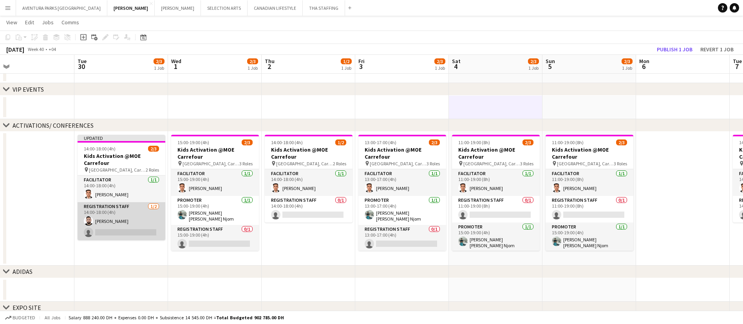
click at [118, 225] on app-card-role "Registration Staff [DATE] 14:00-18:00 (4h) [PERSON_NAME] single-neutral-actions" at bounding box center [122, 221] width 88 height 38
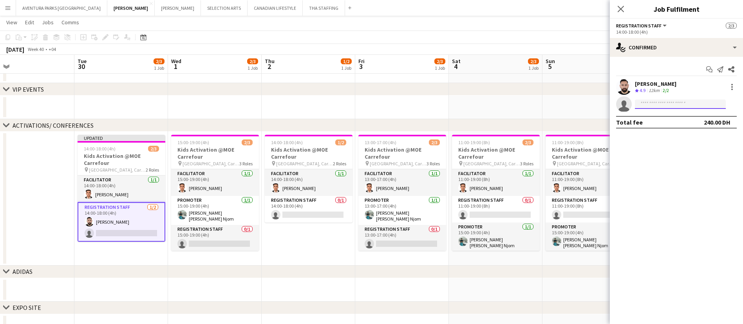
click at [653, 102] on input at bounding box center [680, 103] width 91 height 9
type input "*****"
click at [667, 119] on span "[EMAIL_ADDRESS][DOMAIN_NAME]" at bounding box center [680, 122] width 78 height 6
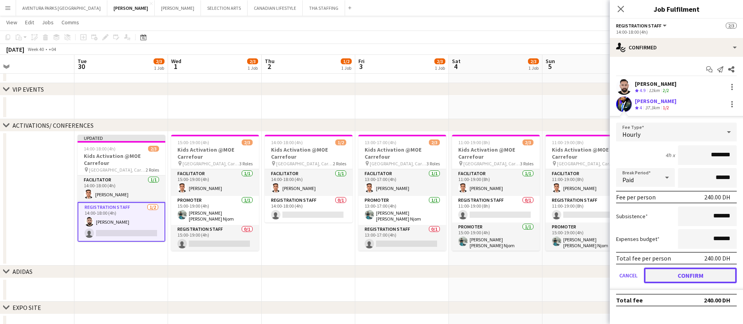
click at [692, 277] on button "Confirm" at bounding box center [690, 276] width 93 height 16
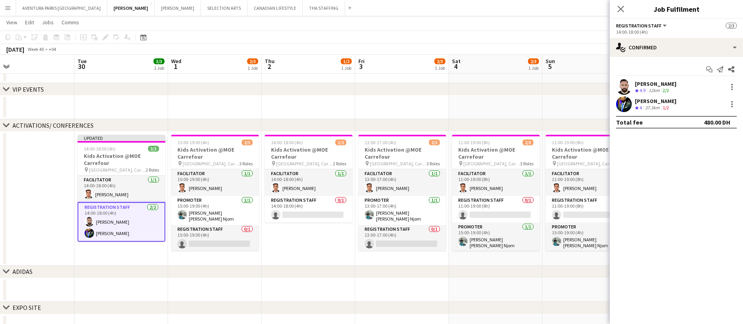
click at [562, 96] on app-date-cell at bounding box center [589, 107] width 94 height 23
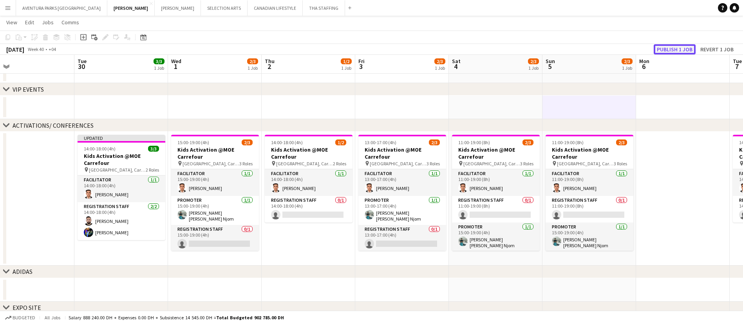
click at [678, 49] on button "Publish 1 job" at bounding box center [675, 49] width 42 height 10
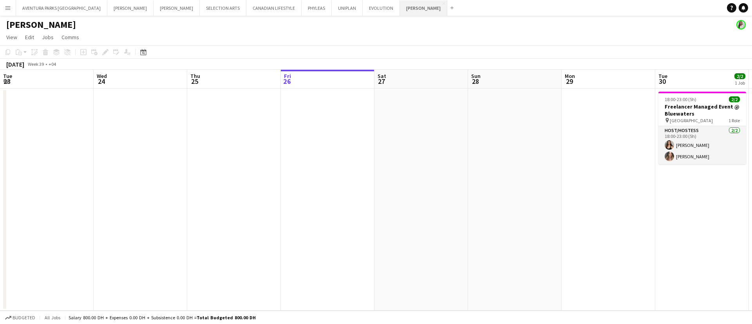
scroll to position [0, 255]
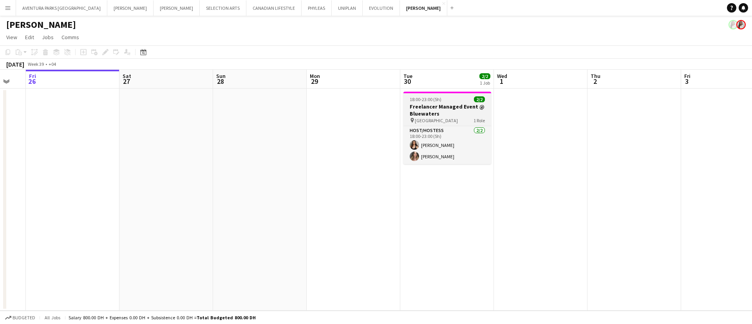
click at [432, 105] on h3 "Freelancer Managed Event @ Bluewaters" at bounding box center [447, 110] width 88 height 14
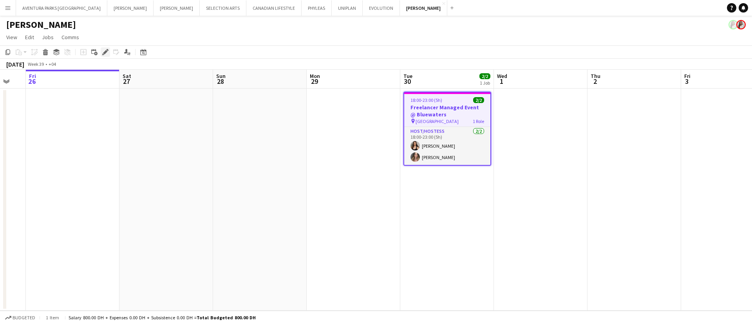
click at [107, 51] on icon at bounding box center [105, 52] width 4 height 4
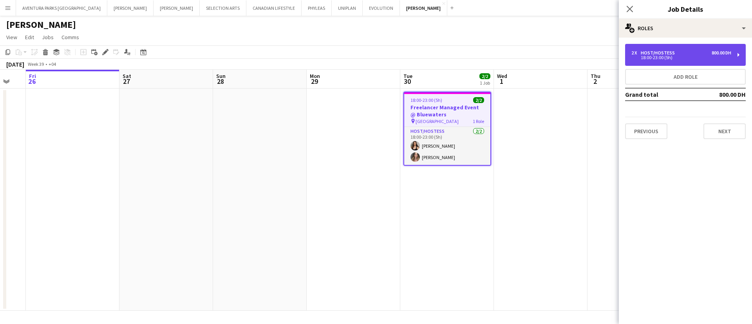
click at [664, 52] on div "Host/Hostess" at bounding box center [659, 52] width 37 height 5
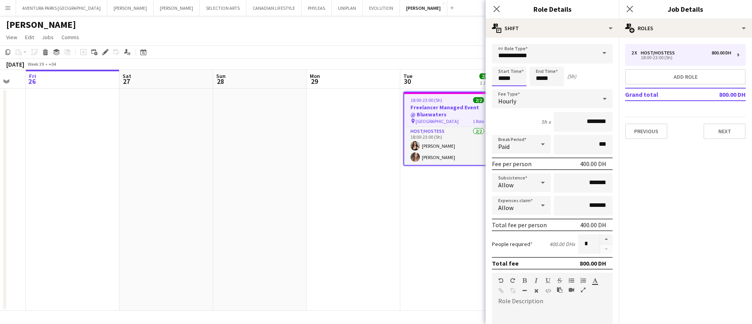
click at [504, 78] on input "*****" at bounding box center [509, 77] width 34 height 20
click at [502, 61] on div at bounding box center [501, 63] width 16 height 8
click at [501, 89] on div at bounding box center [501, 90] width 16 height 8
type input "*****"
click at [501, 89] on div at bounding box center [501, 90] width 16 height 8
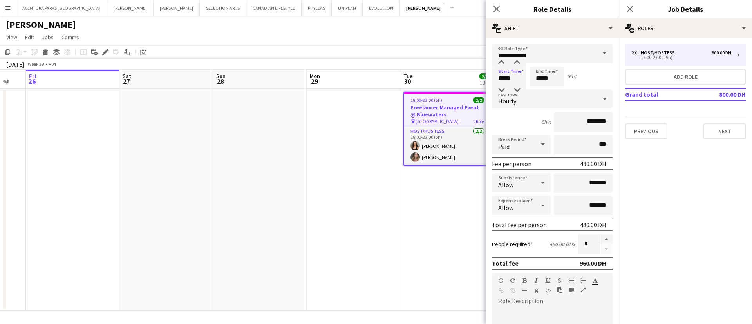
click at [459, 206] on app-date-cell "18:00-23:00 (5h) 2/2 Freelancer Managed Event @ Bluewaters pin Bluewaters Islan…" at bounding box center [447, 200] width 94 height 222
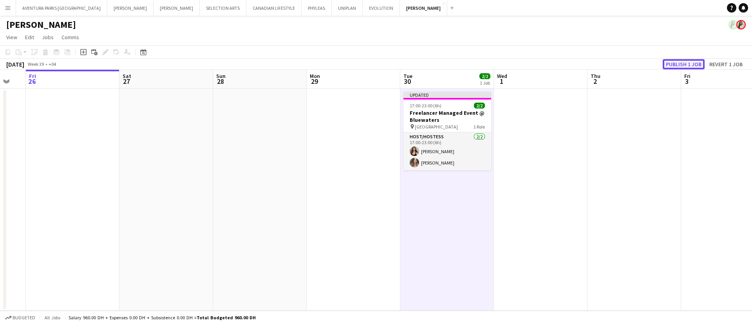
click at [681, 67] on button "Publish 1 job" at bounding box center [684, 64] width 42 height 10
